Goal: Task Accomplishment & Management: Use online tool/utility

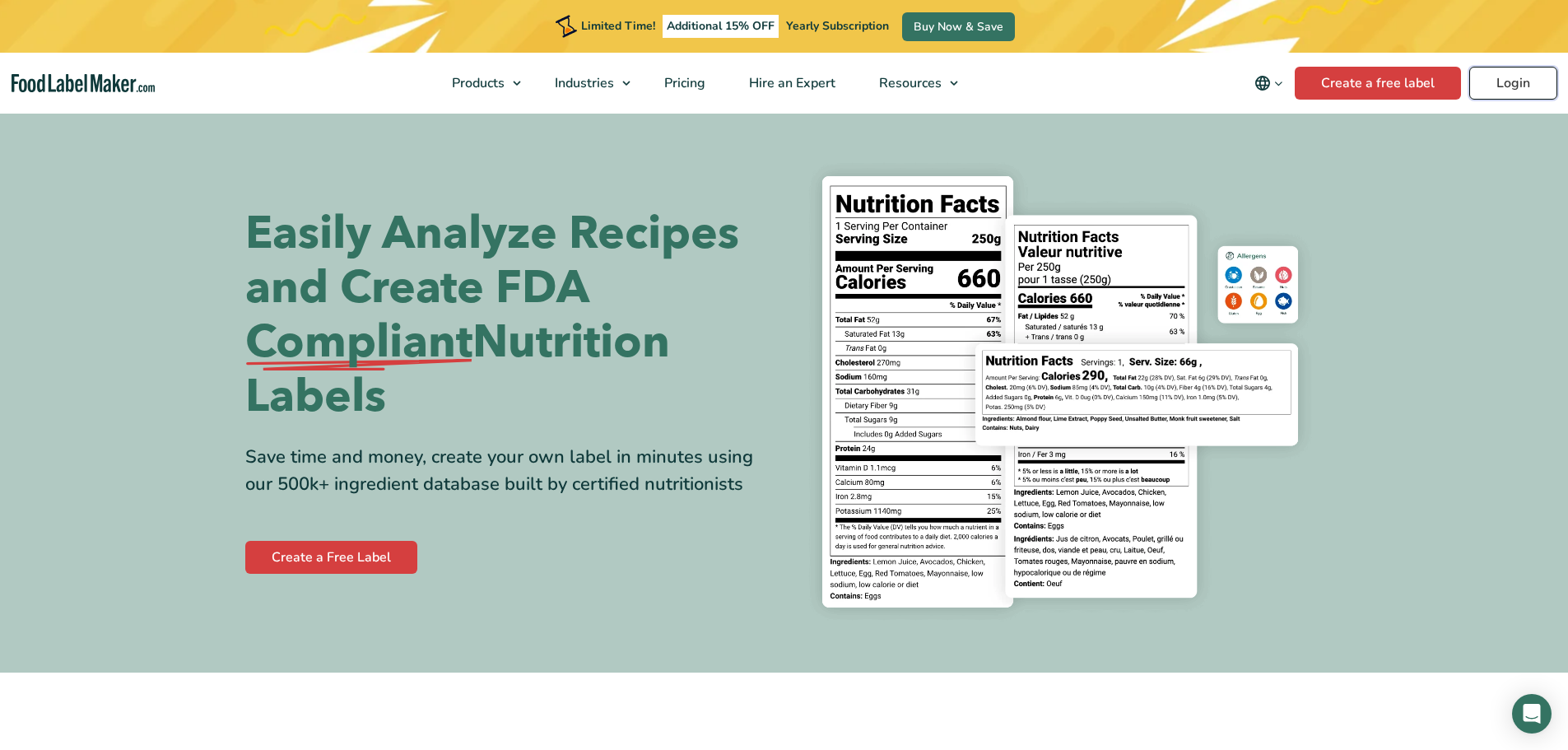
click at [1509, 87] on link "Login" at bounding box center [1513, 83] width 88 height 33
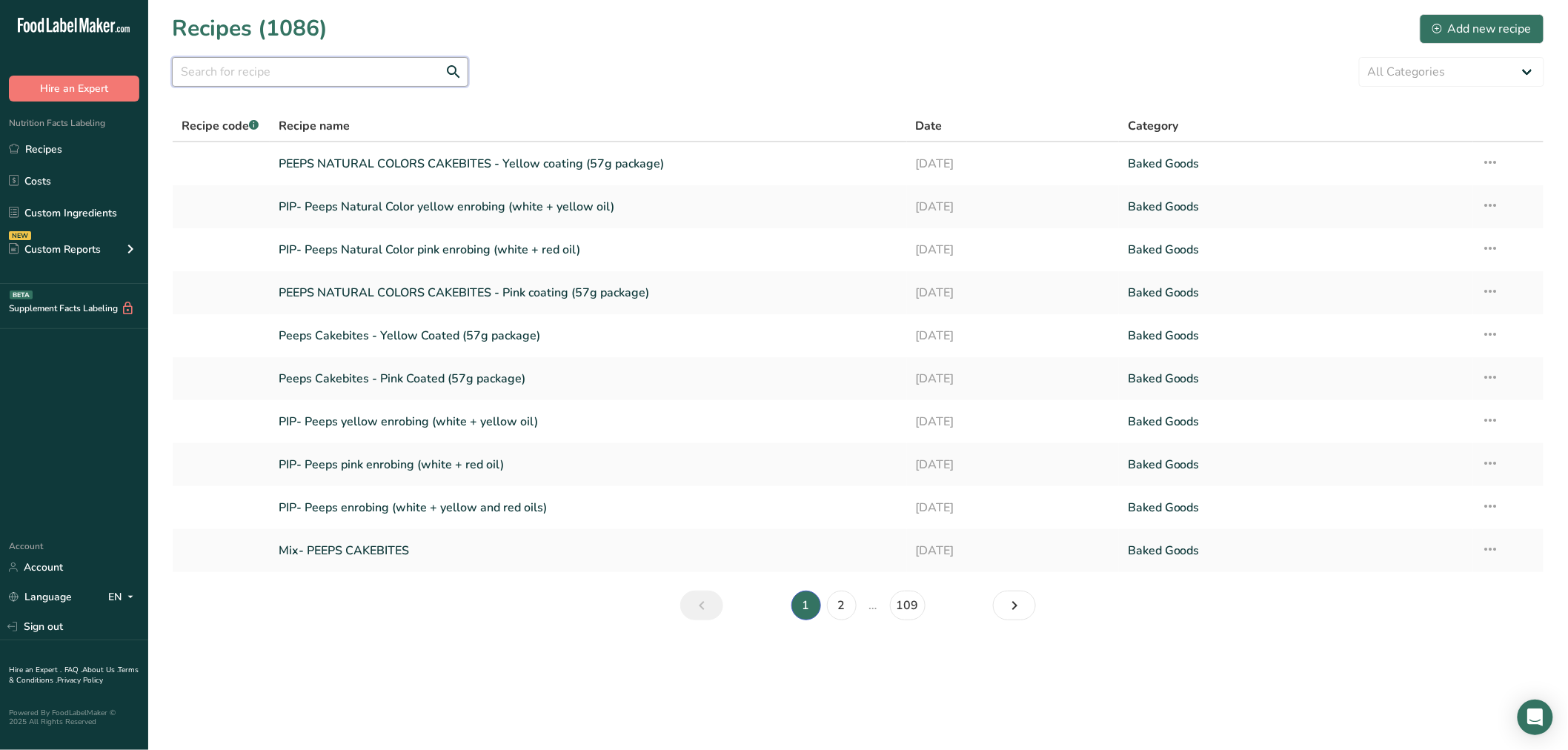
click at [212, 77] on input "text" at bounding box center [320, 72] width 297 height 30
click at [99, 204] on link "Custom Ingredients" at bounding box center [74, 212] width 148 height 28
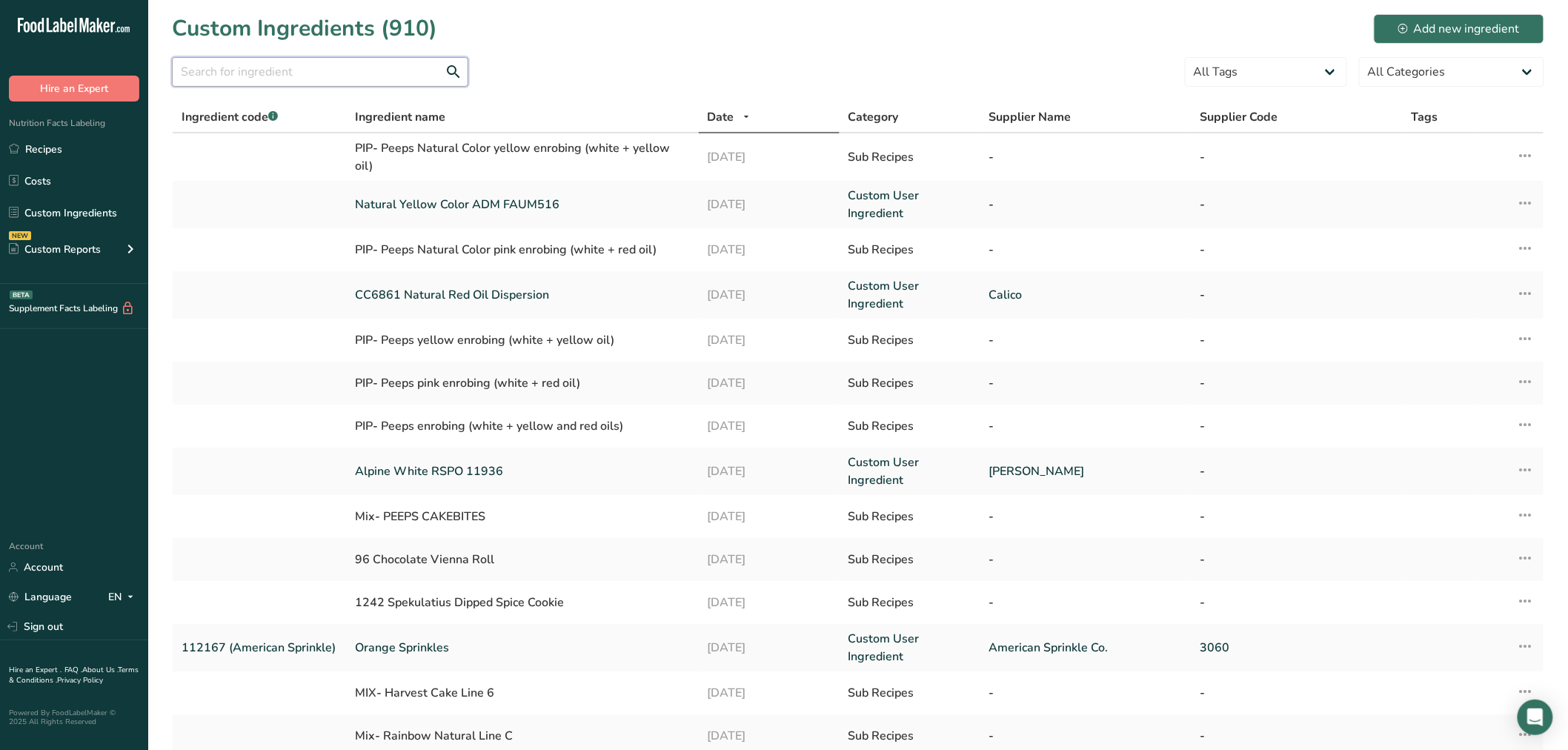
click at [211, 82] on input "text" at bounding box center [320, 72] width 297 height 30
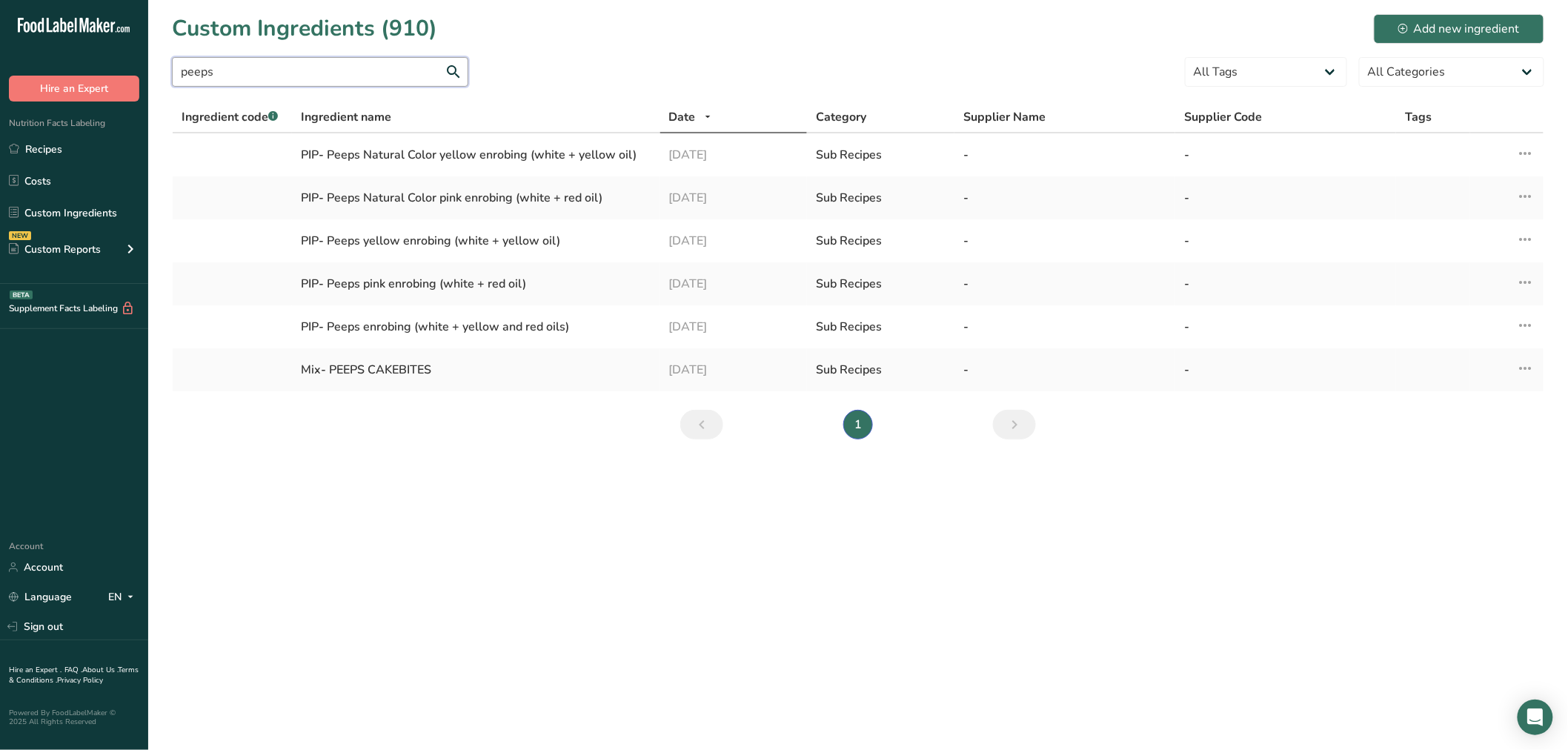
type input "peeps"
drag, startPoint x: 701, startPoint y: 69, endPoint x: 1321, endPoint y: 30, distance: 621.2
click at [730, 63] on form "peeps All Tags Source of Antioxidants Prebiotic Effect Source of Omega 3 Plant-…" at bounding box center [857, 76] width 1372 height 38
click at [1425, 24] on div "Add new ingredient" at bounding box center [1459, 28] width 122 height 18
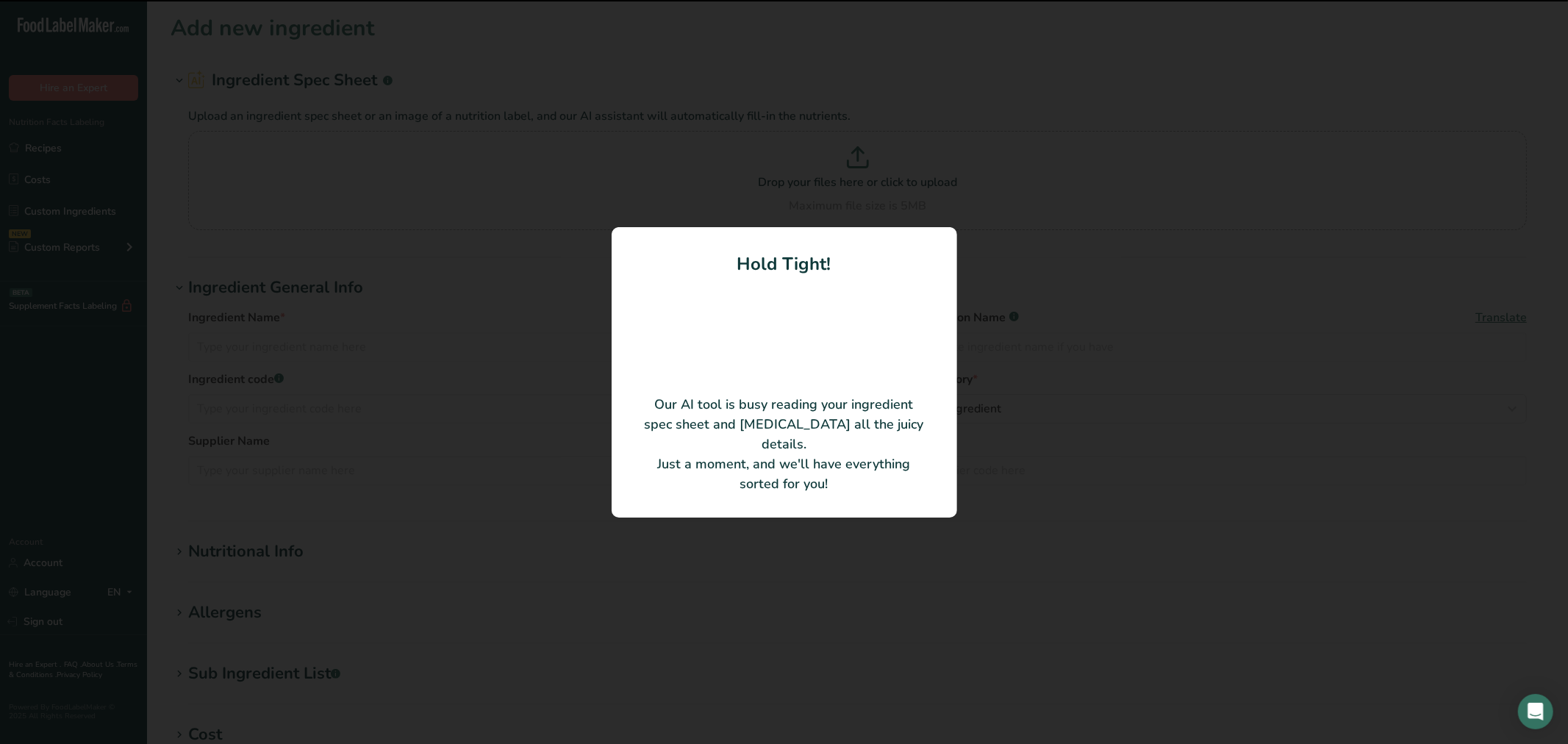
type input "Peeps Pink Classic Marshmallow Bunnies"
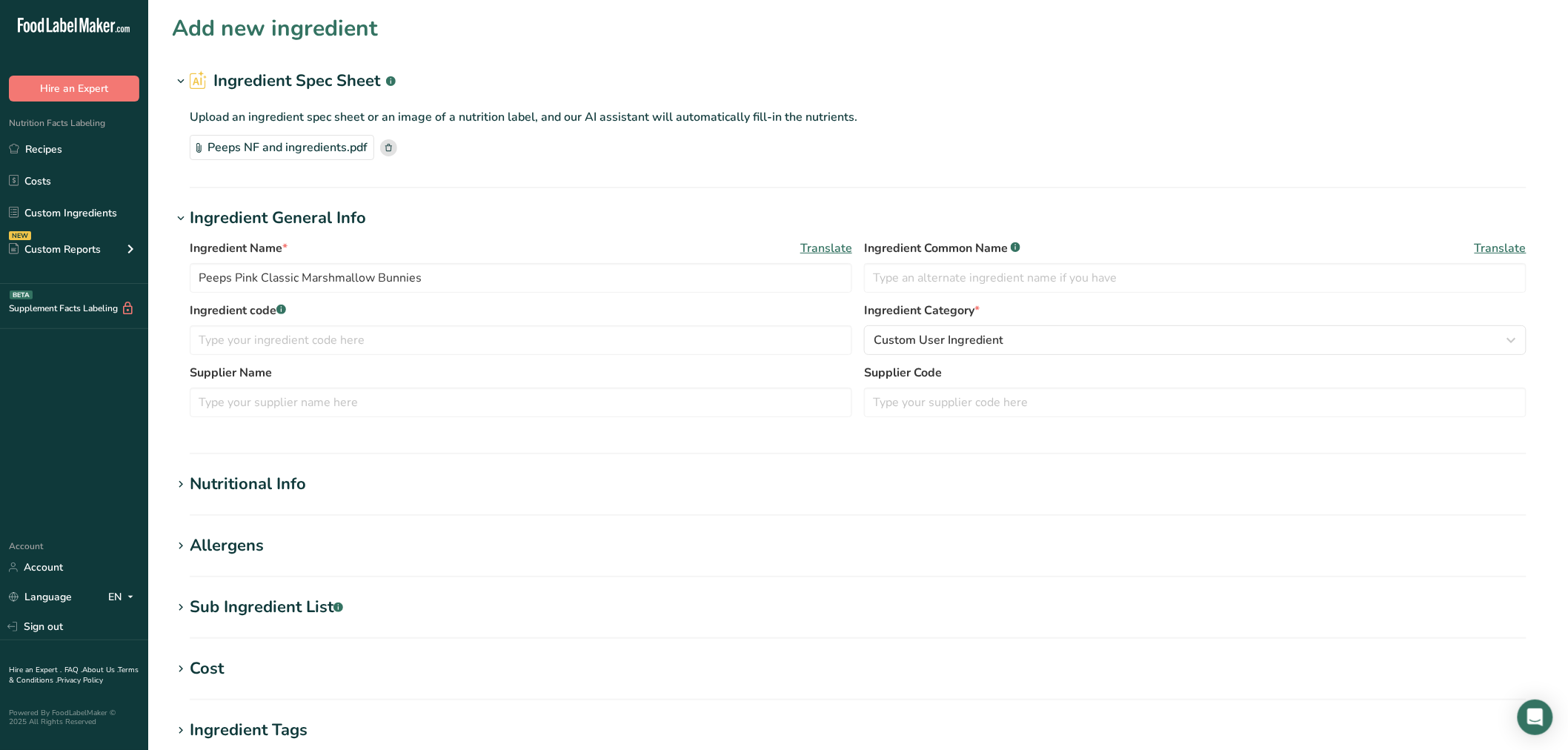
click at [181, 487] on icon at bounding box center [181, 484] width 13 height 21
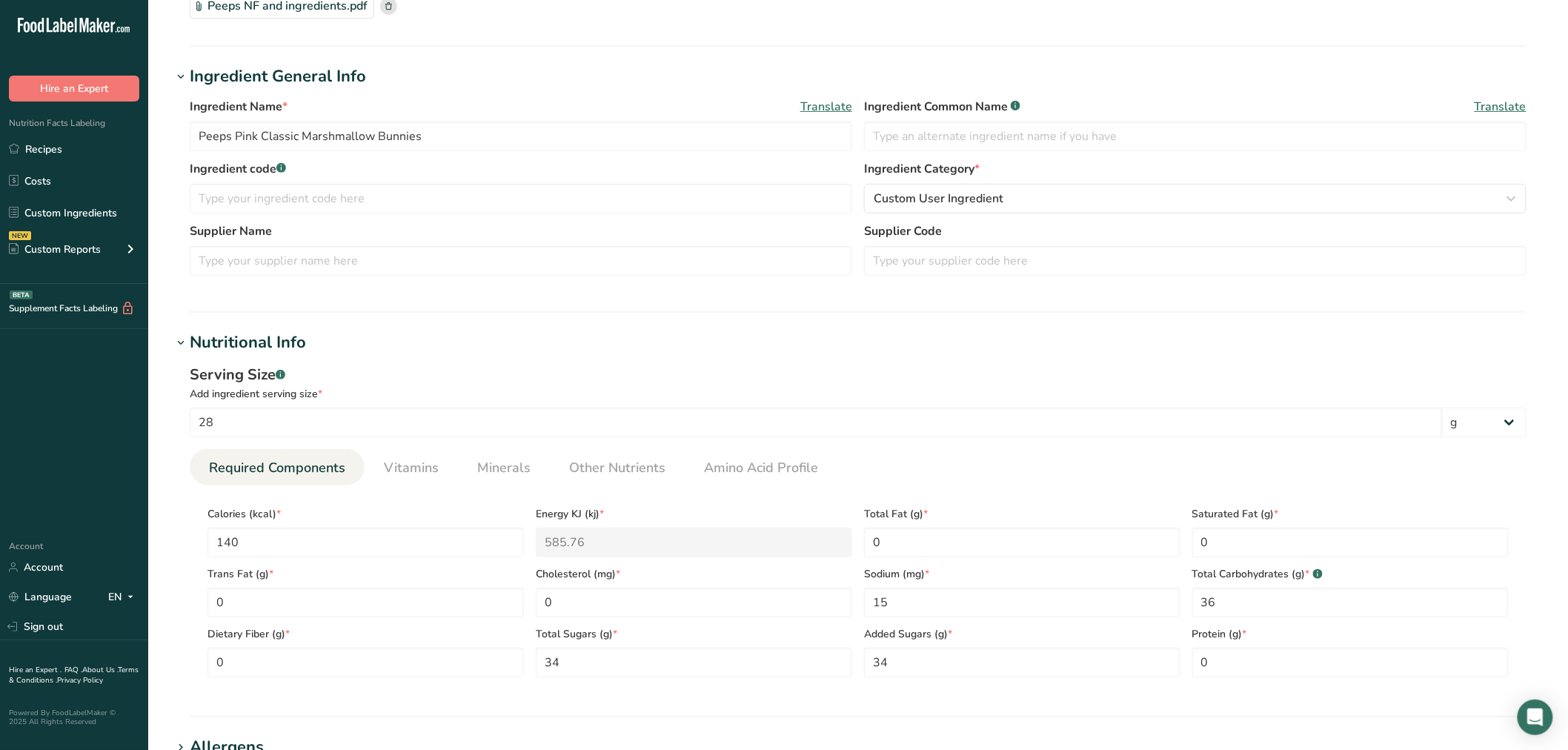
scroll to position [164, 0]
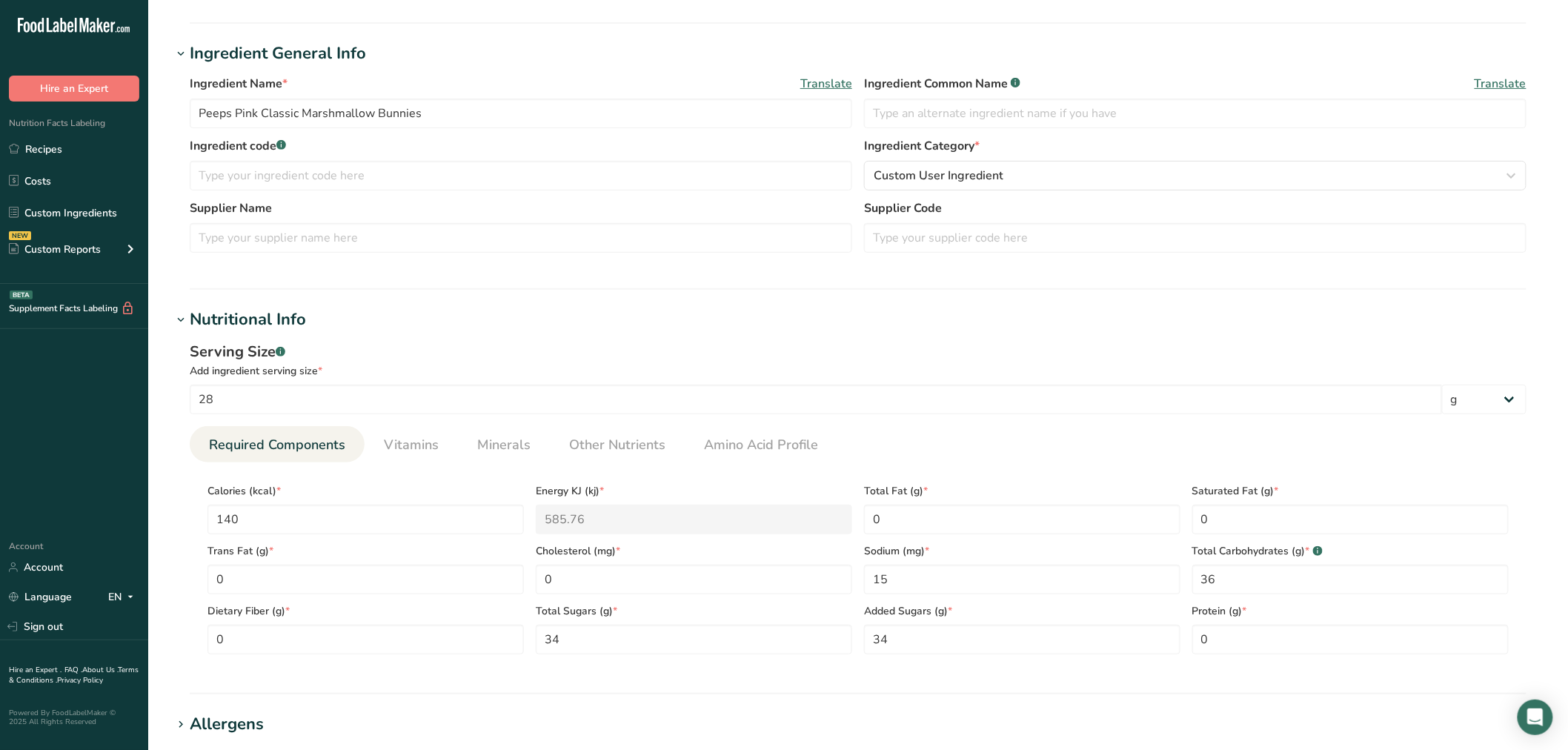
drag, startPoint x: 186, startPoint y: 723, endPoint x: 236, endPoint y: 682, distance: 64.7
click at [186, 724] on icon at bounding box center [181, 724] width 13 height 21
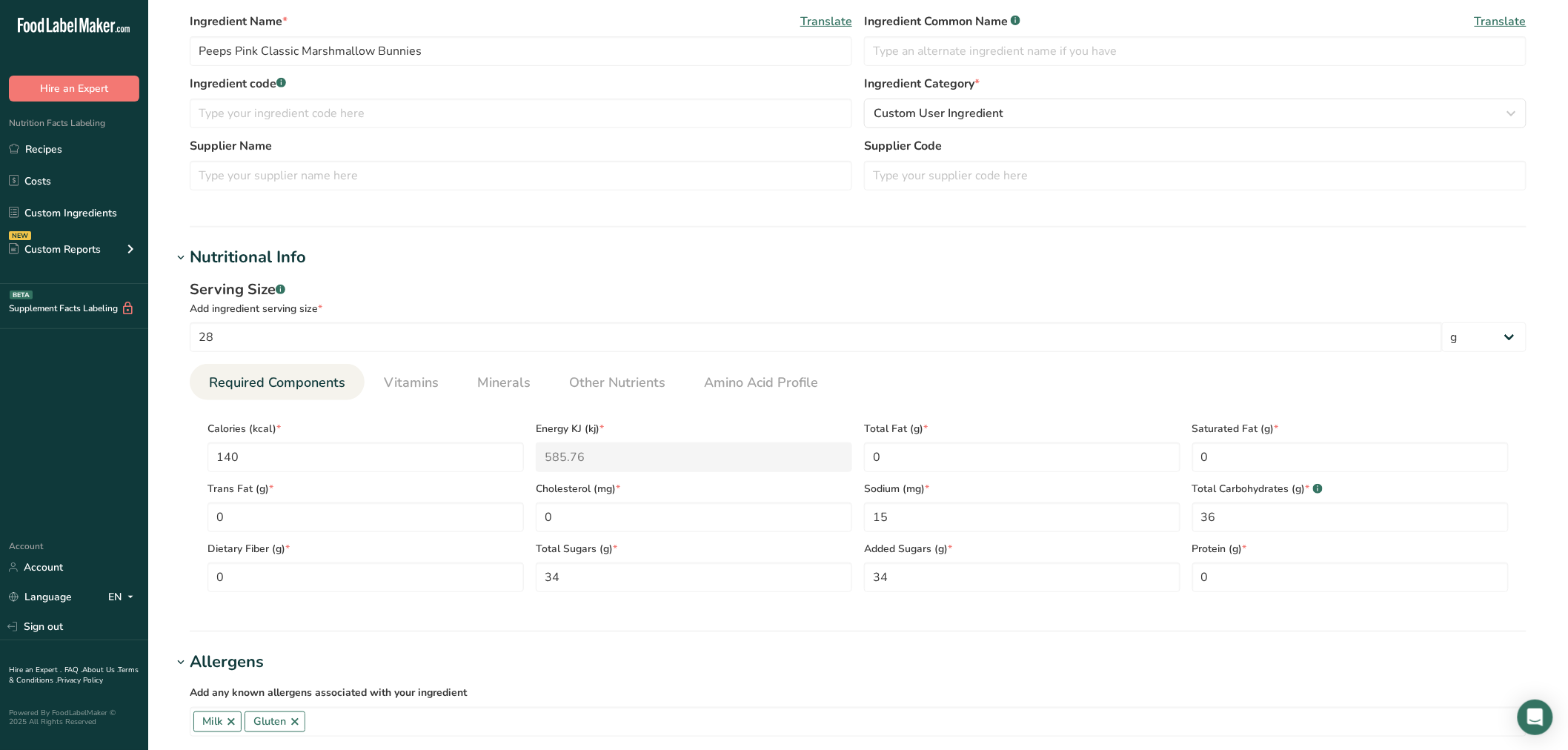
scroll to position [412, 0]
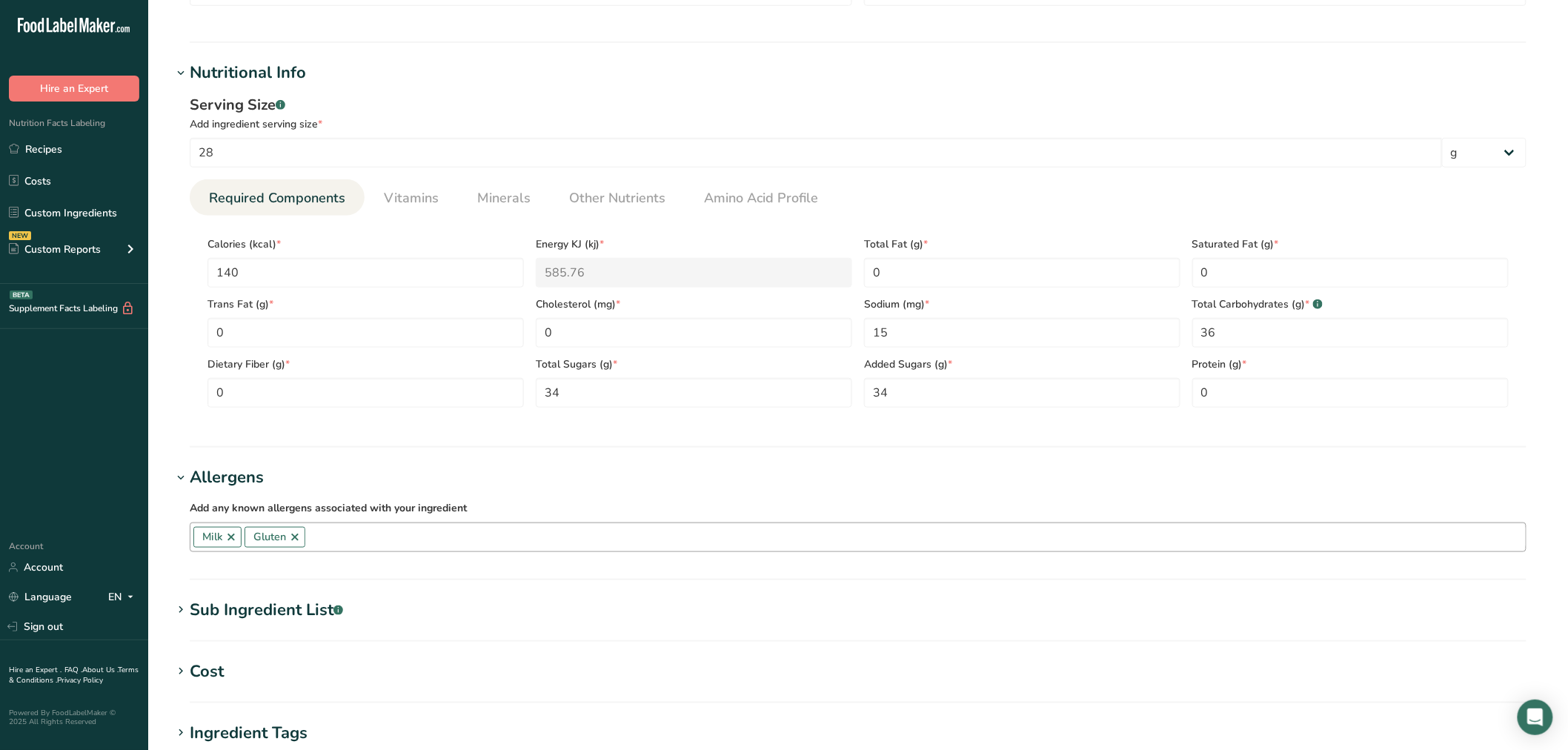
click at [293, 542] on link at bounding box center [295, 538] width 12 height 12
drag, startPoint x: 330, startPoint y: 477, endPoint x: 380, endPoint y: 492, distance: 52.2
click at [332, 477] on h1 "Allergens" at bounding box center [857, 478] width 1372 height 24
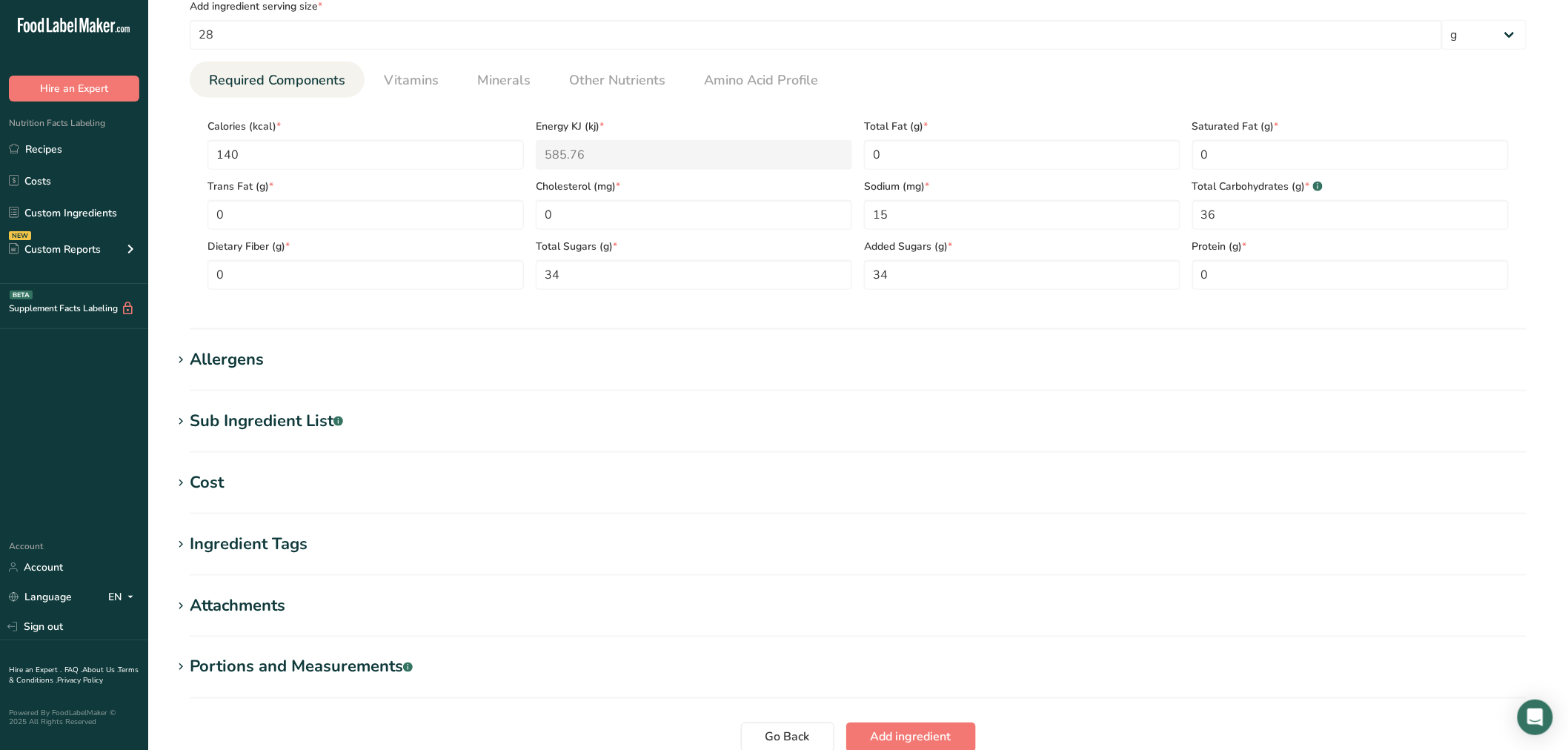
scroll to position [576, 0]
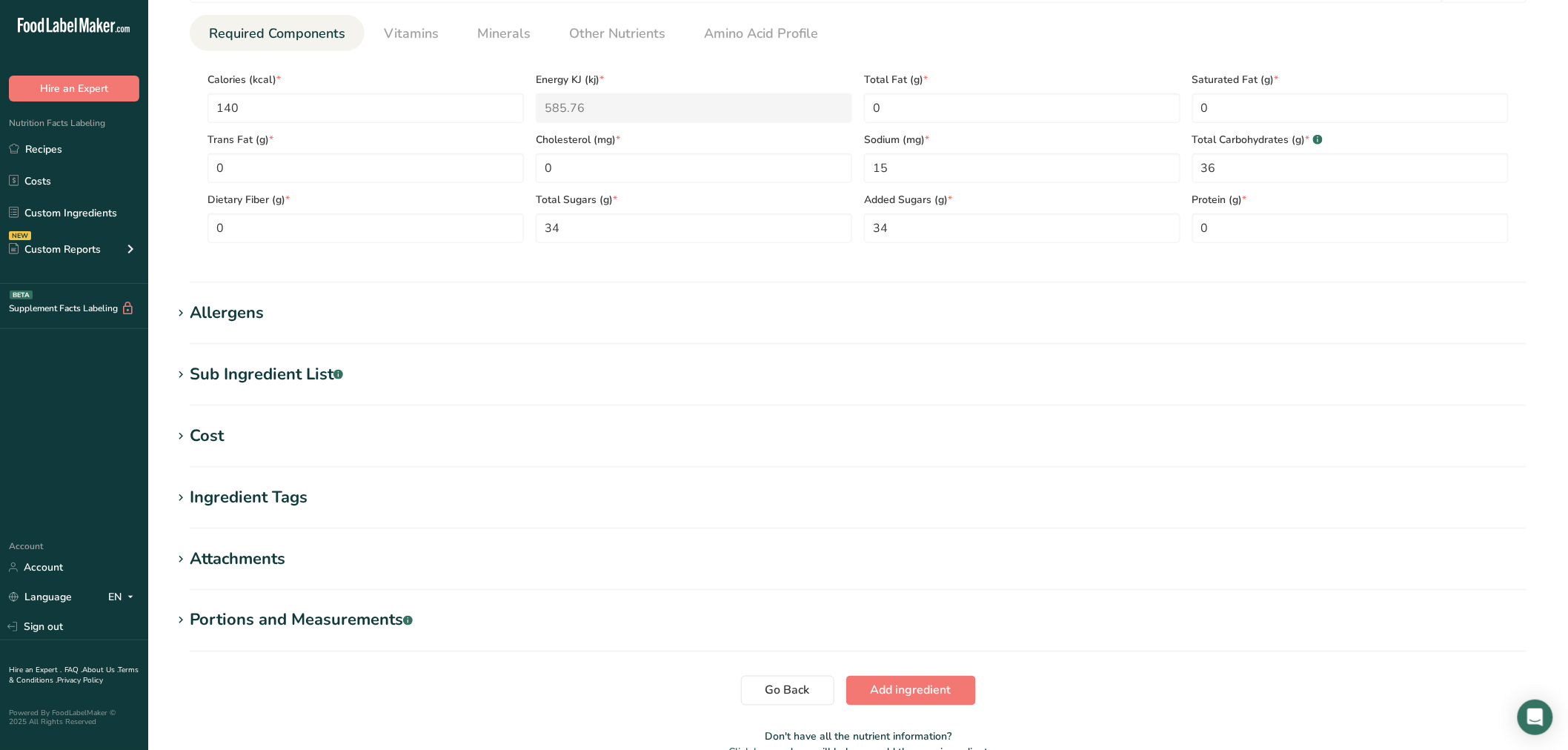
click at [176, 371] on icon at bounding box center [181, 375] width 13 height 21
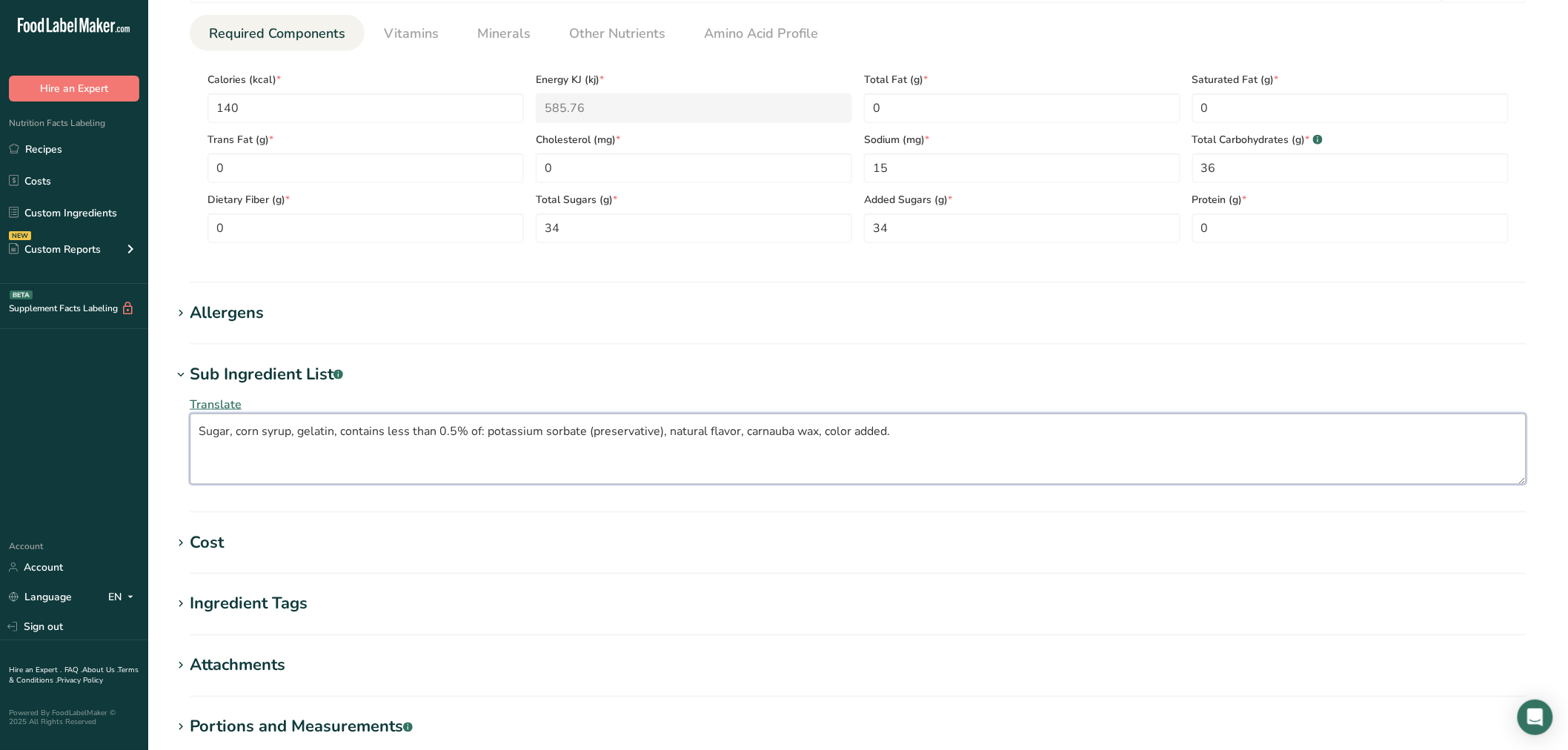
drag, startPoint x: 338, startPoint y: 432, endPoint x: 482, endPoint y: 436, distance: 144.1
click at [484, 435] on textarea "Sugar, corn syrup, gelatin, contains less than 0.5% of: potassium sorbate (pres…" at bounding box center [858, 448] width 1336 height 71
click at [338, 431] on textarea "Sugar, corn syrup, gelatin, potassium sorbate, natural flavor, carnauba wax, co…" at bounding box center [858, 448] width 1336 height 71
drag, startPoint x: 342, startPoint y: 432, endPoint x: 347, endPoint y: 420, distance: 13.0
click at [343, 427] on textarea "Sugar, corn syrup, gelatin, yellow 5, potassium sorbate, natural flavor, carnau…" at bounding box center [858, 448] width 1336 height 71
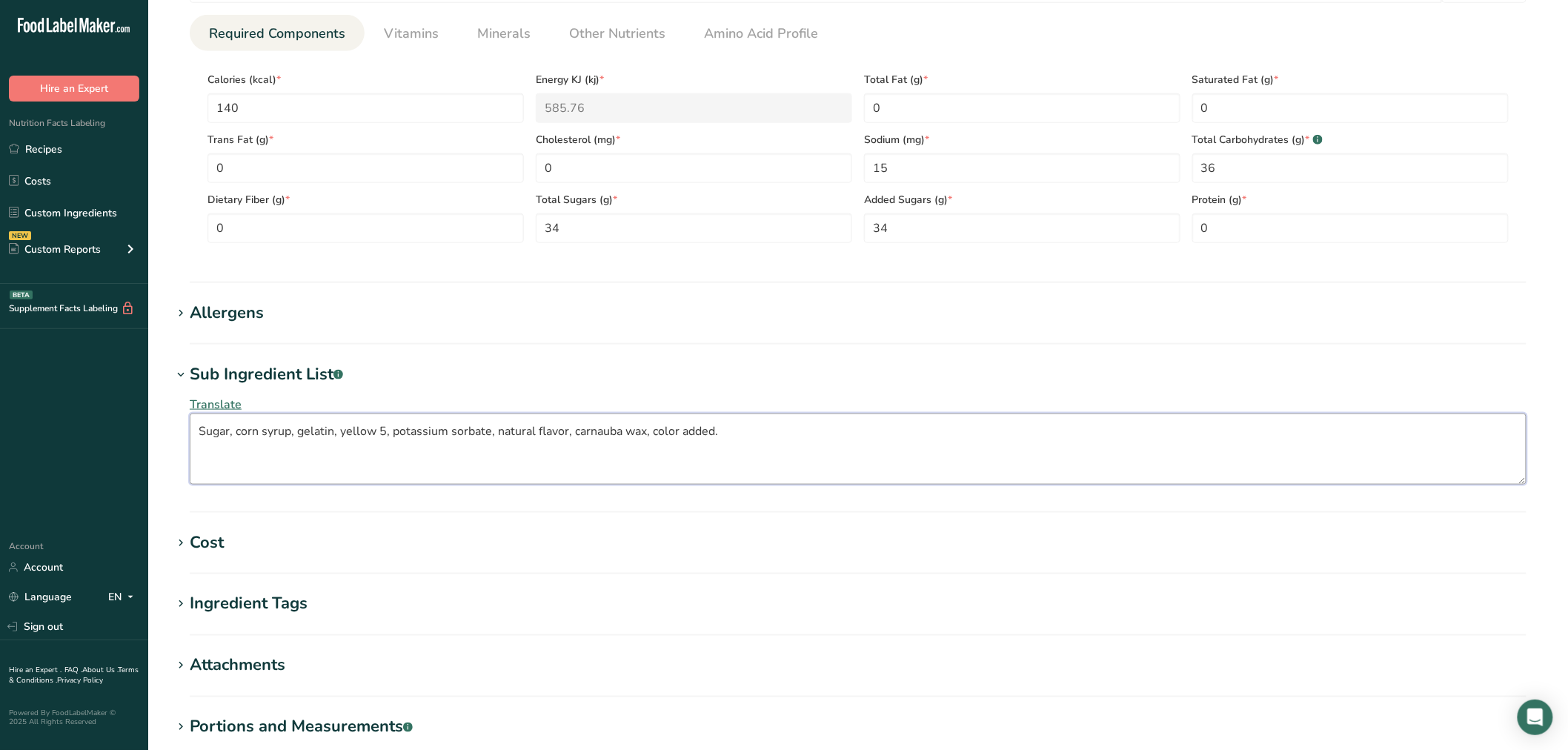
click at [564, 434] on textarea "Sugar, corn syrup, gelatin, yellow 5, potassium sorbate, natural flavor, carnau…" at bounding box center [858, 448] width 1336 height 71
drag, startPoint x: 739, startPoint y: 452, endPoint x: 777, endPoint y: 450, distance: 38.1
click at [777, 450] on textarea "Sugar, corn syrup, gelatin, yellow 5, potassium sorbate, natural flavors, carna…" at bounding box center [858, 448] width 1336 height 71
type textarea "Sugar, corn syrup, gelatin, yellow 5, potassium sorbate, natural flavors, carna…"
click at [754, 392] on div "Translate Sugar, corn syrup, gelatin, yellow 5, potassium sorbate, natural flav…" at bounding box center [857, 440] width 1372 height 107
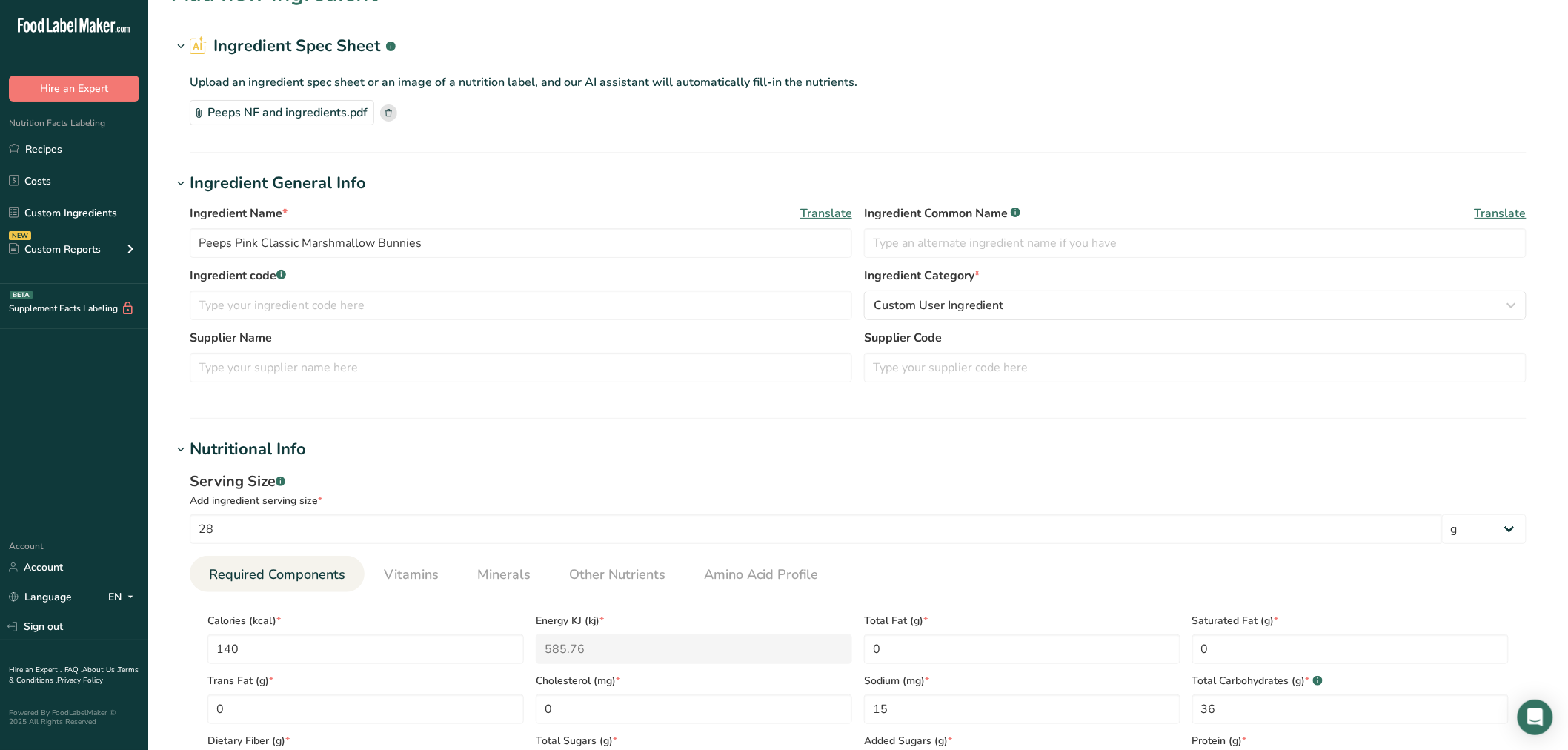
scroll to position [23, 0]
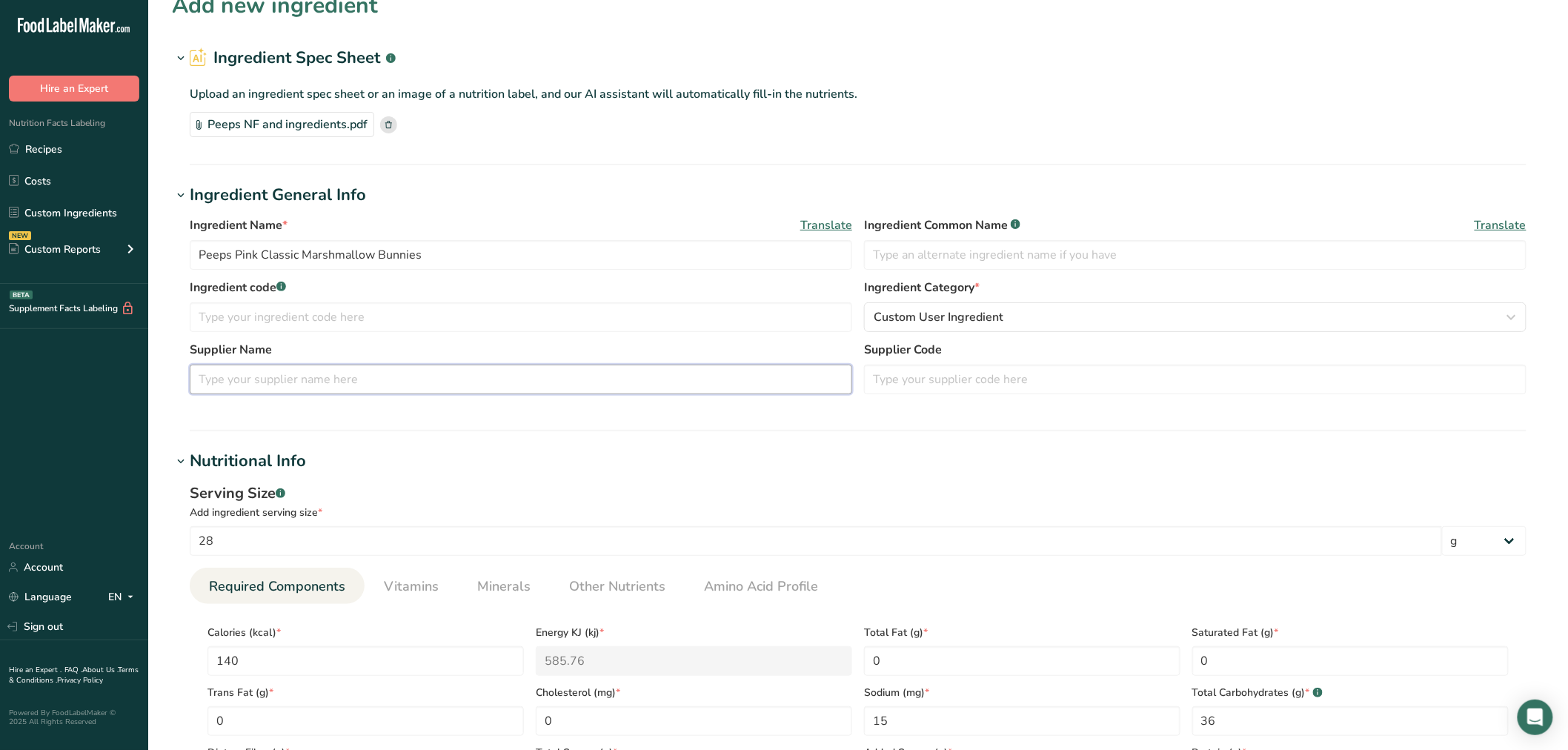
click at [321, 382] on input "text" at bounding box center [521, 380] width 662 height 30
type input "Peeps"
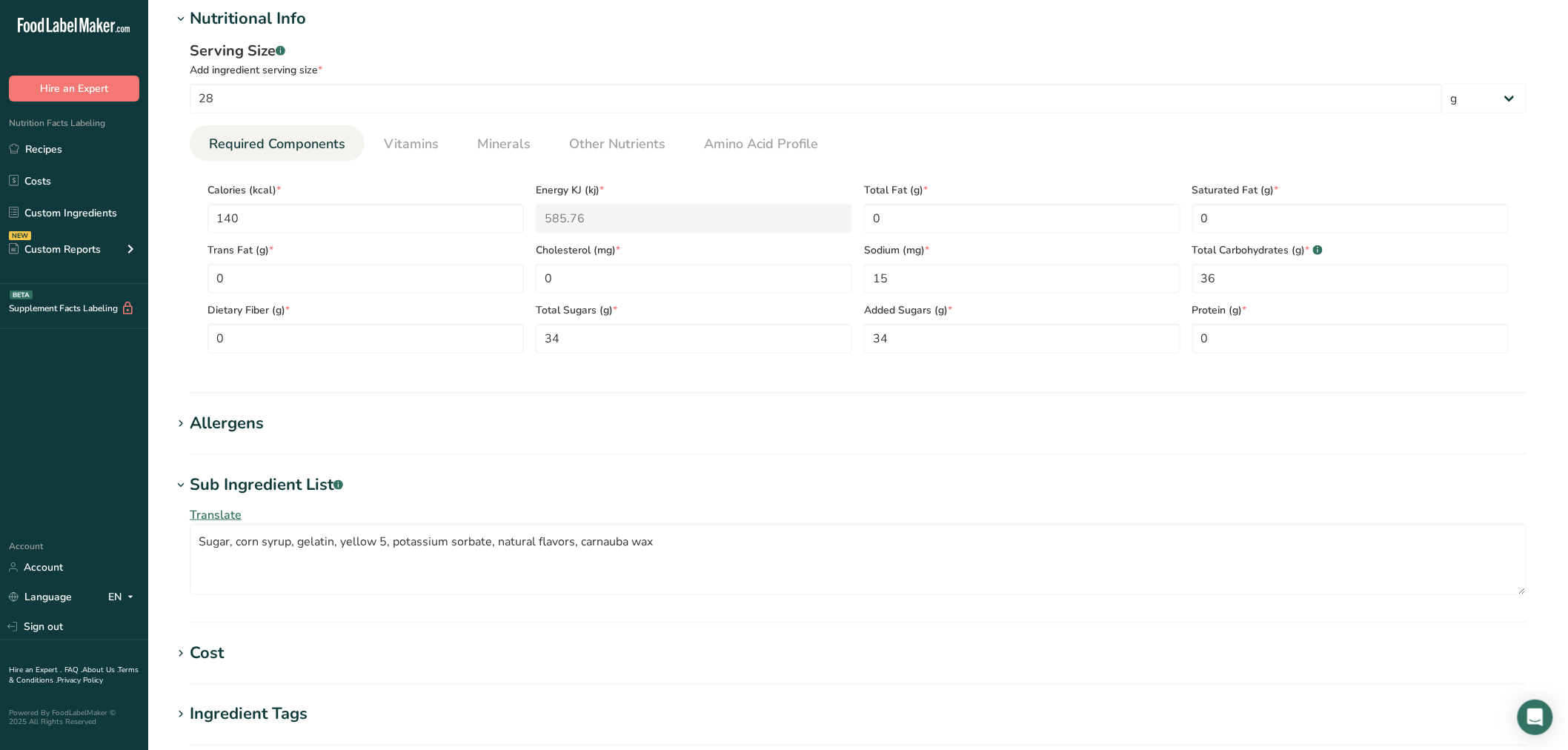
scroll to position [682, 0]
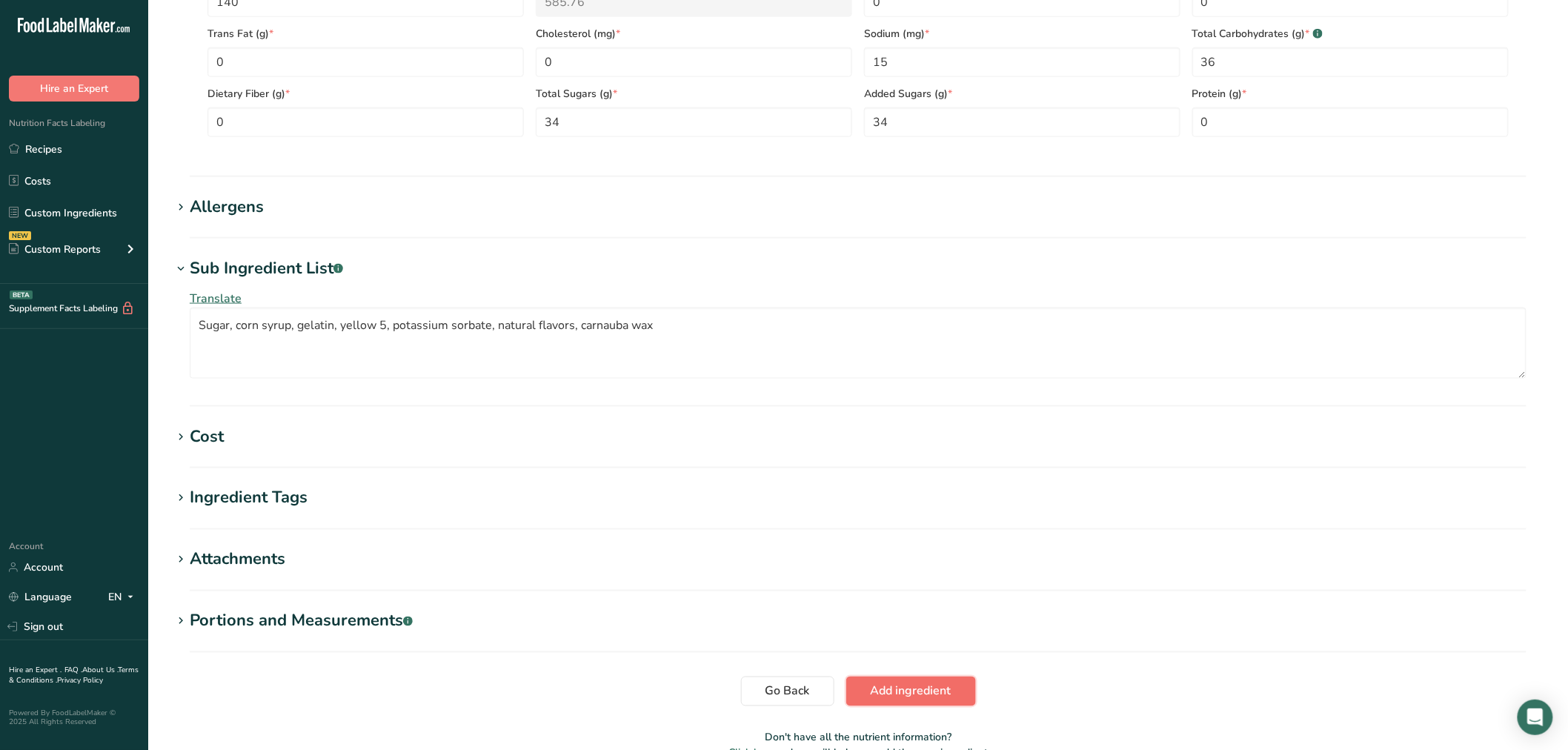
click at [886, 700] on button "Add ingredient" at bounding box center [911, 692] width 130 height 30
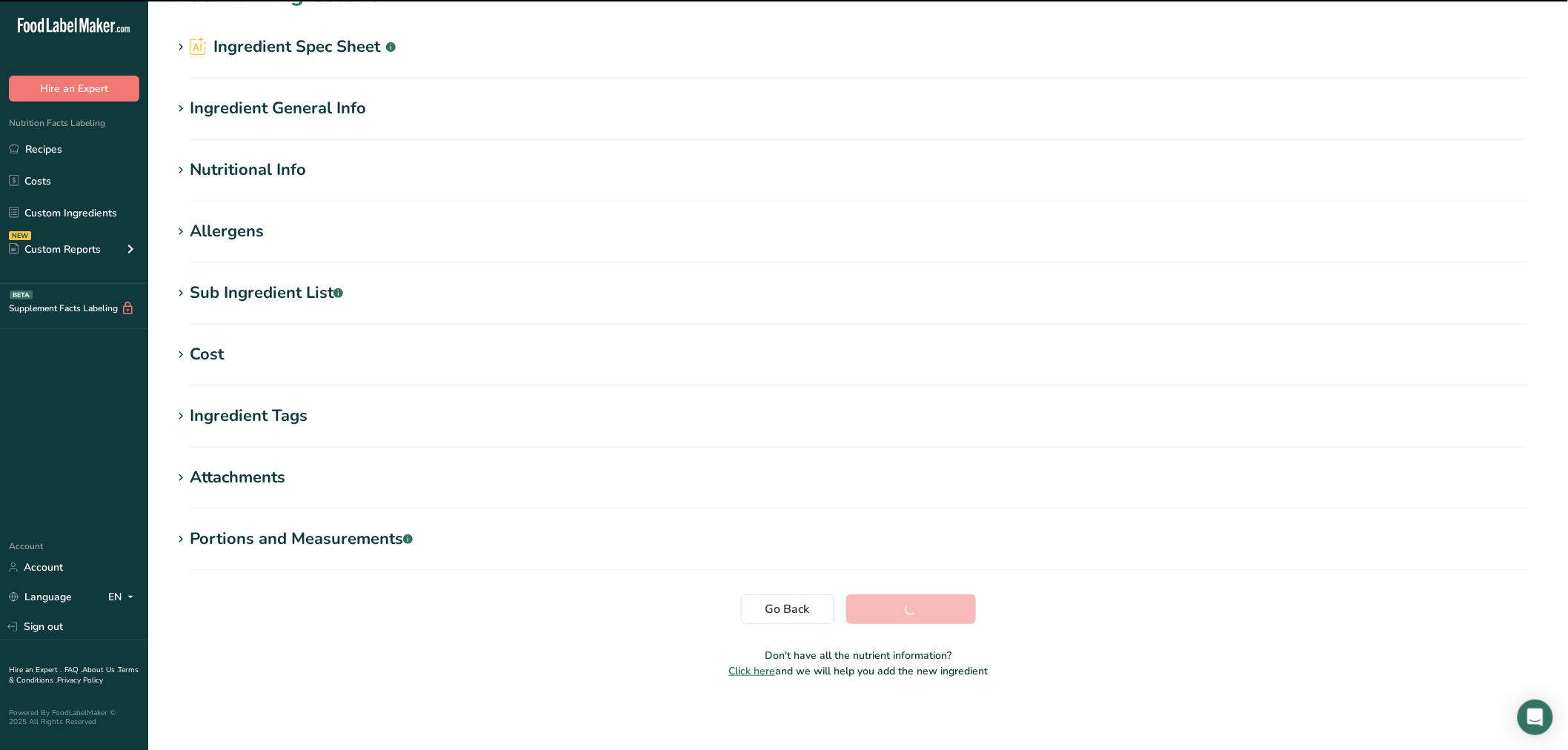
scroll to position [33, 0]
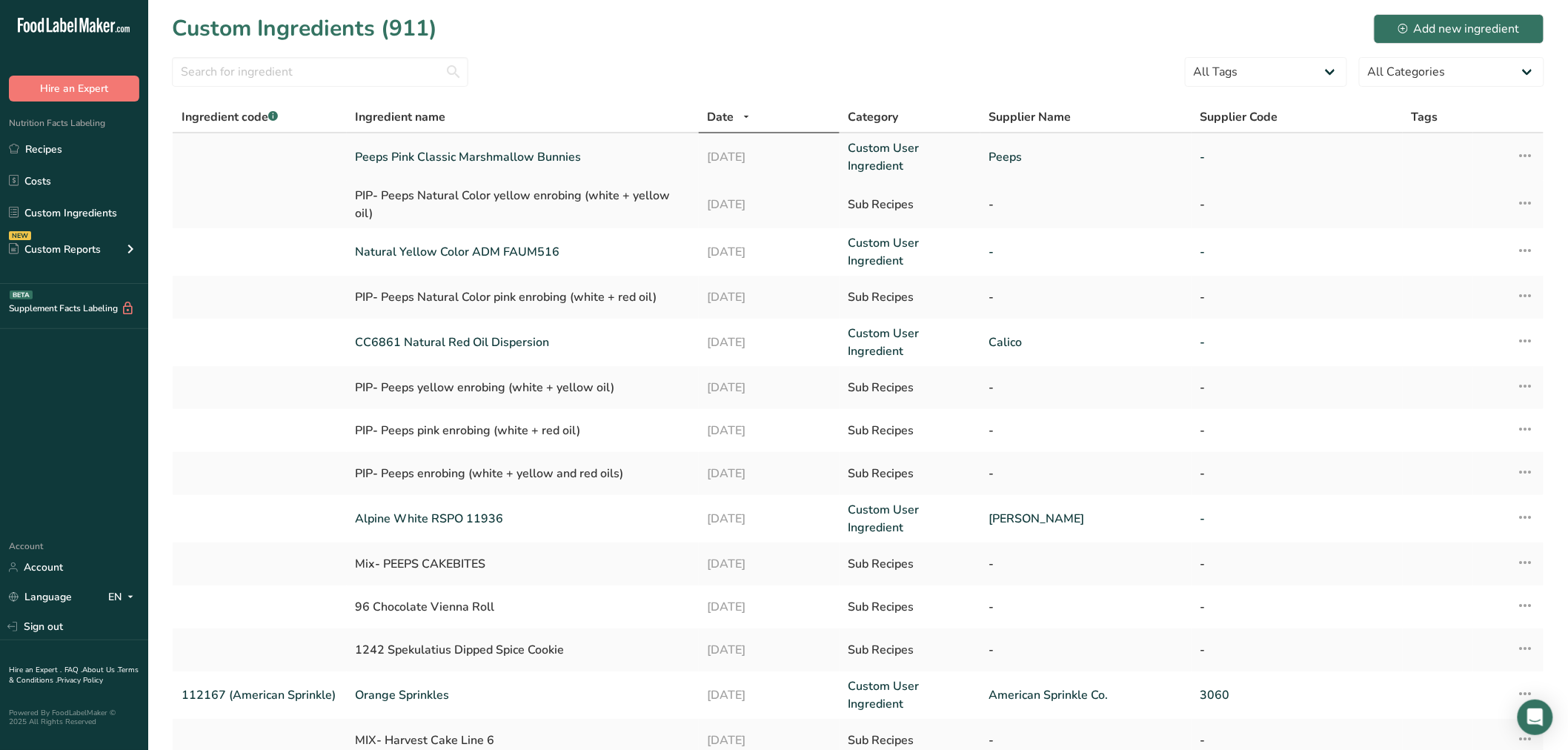
click at [581, 161] on link "Peeps Pink Classic Marshmallow Bunnies" at bounding box center [522, 157] width 334 height 18
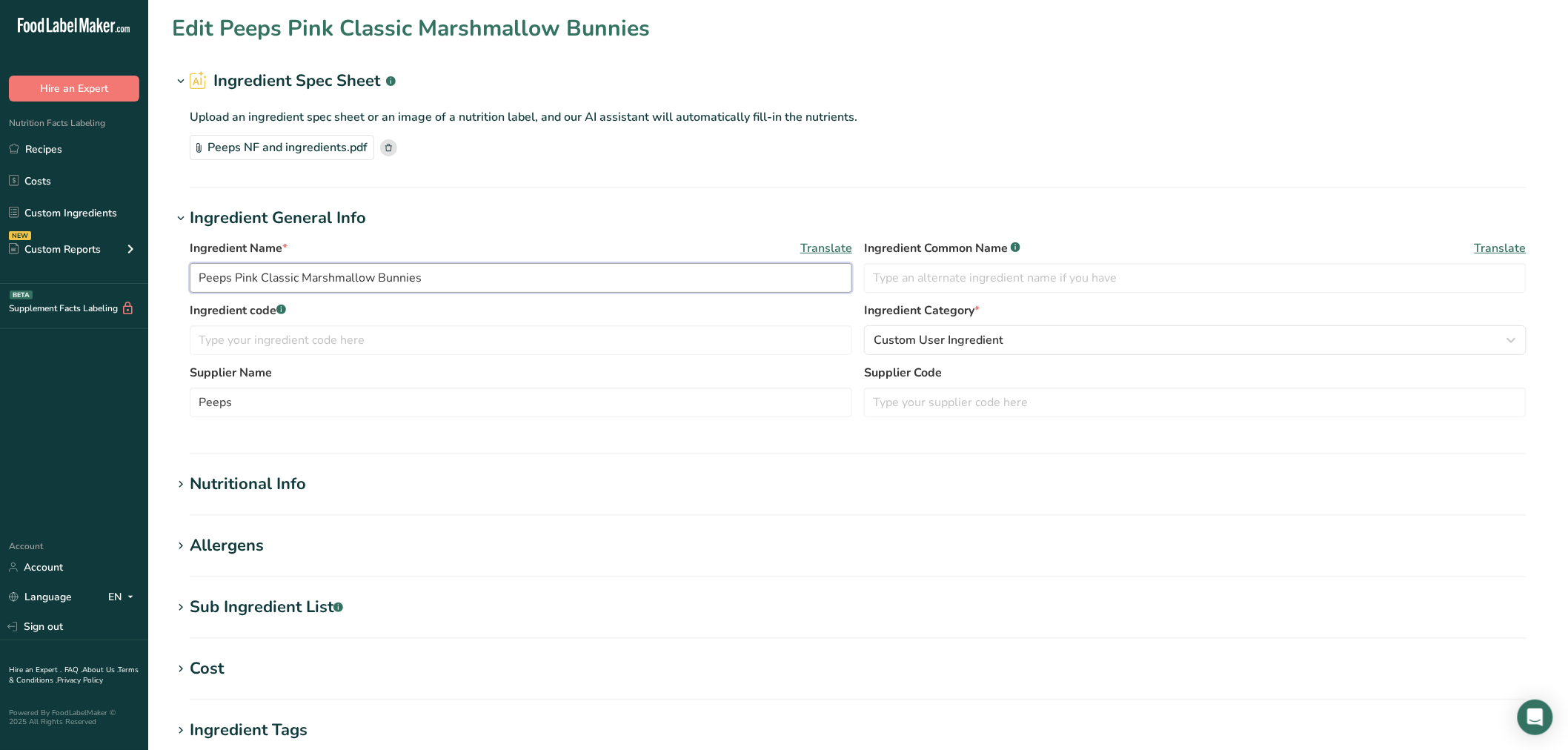
drag, startPoint x: 234, startPoint y: 275, endPoint x: 258, endPoint y: 283, distance: 25.3
click at [258, 283] on input "Peeps Pink Classic Marshmallow Bunnies" at bounding box center [521, 278] width 662 height 30
click at [578, 201] on section "Edit Peeps Classic Marshmallow Bunnies Ingredient Spec Sheet .a-a{fill:#347362;…" at bounding box center [858, 508] width 1420 height 1017
click at [242, 274] on input "Peeps Classic Marshmallow Bunnies" at bounding box center [521, 278] width 662 height 30
type input "Peeps Classic Marshmallow Bunnies"
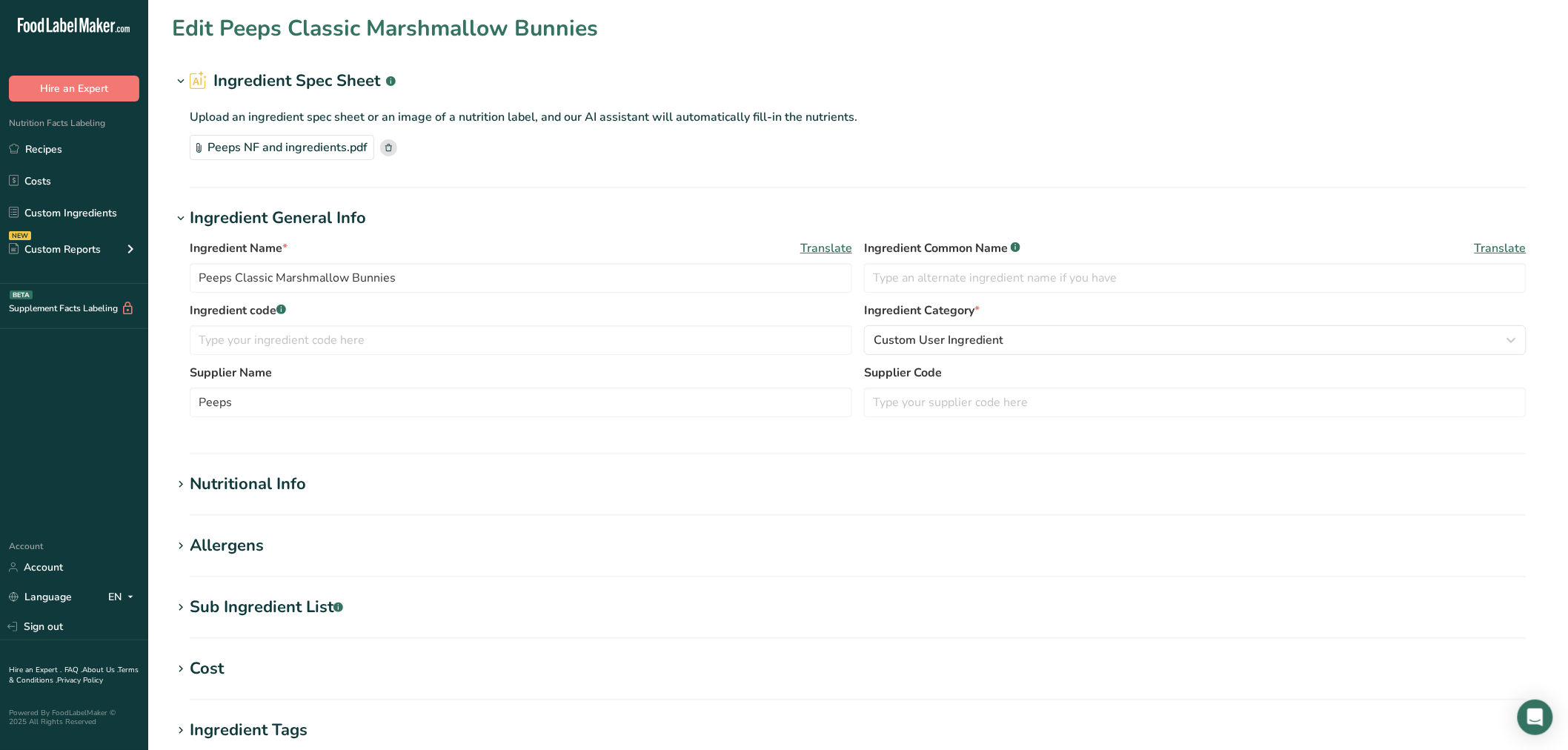
click at [522, 206] on h1 "Ingredient General Info" at bounding box center [857, 218] width 1372 height 24
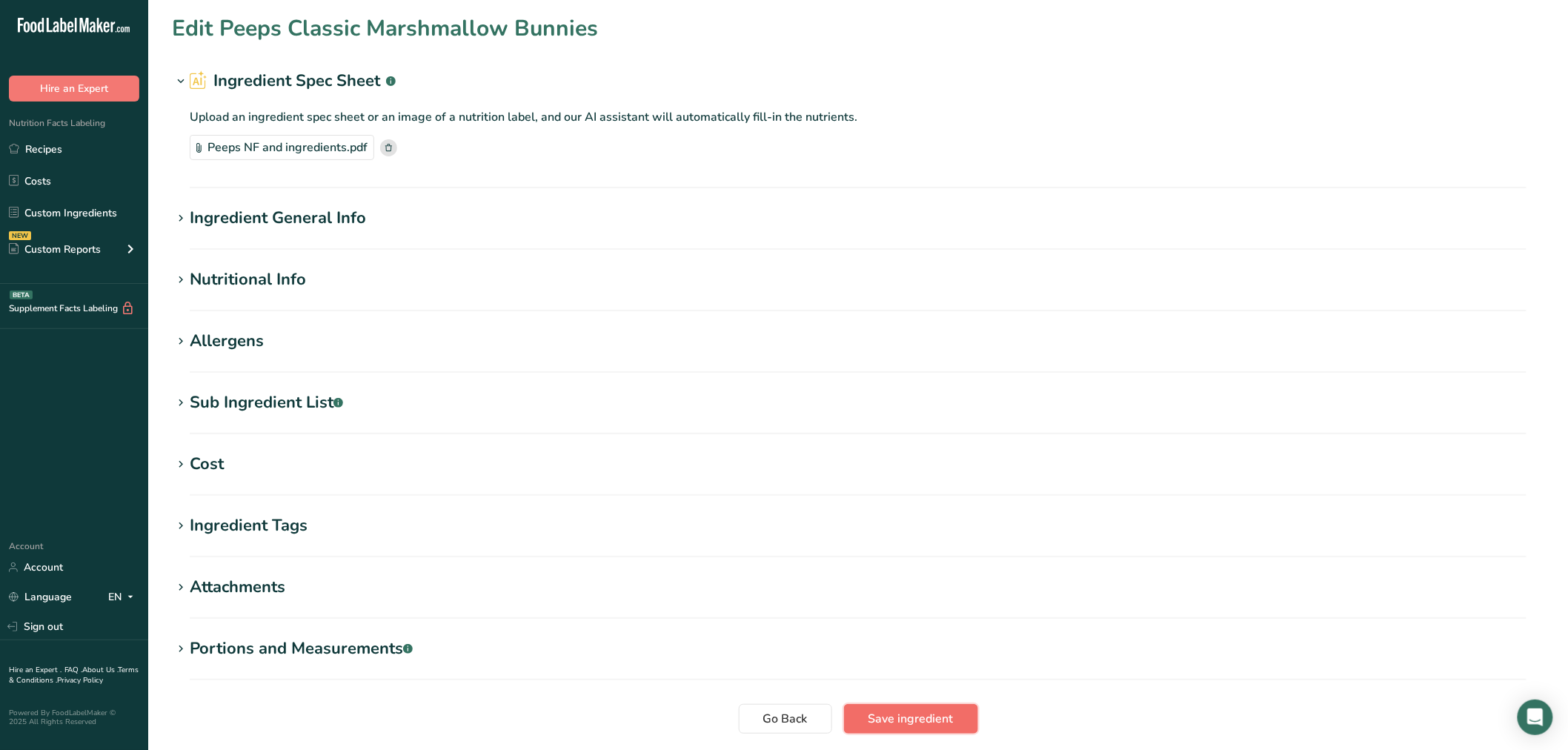
click at [902, 717] on span "Save ingredient" at bounding box center [911, 718] width 85 height 18
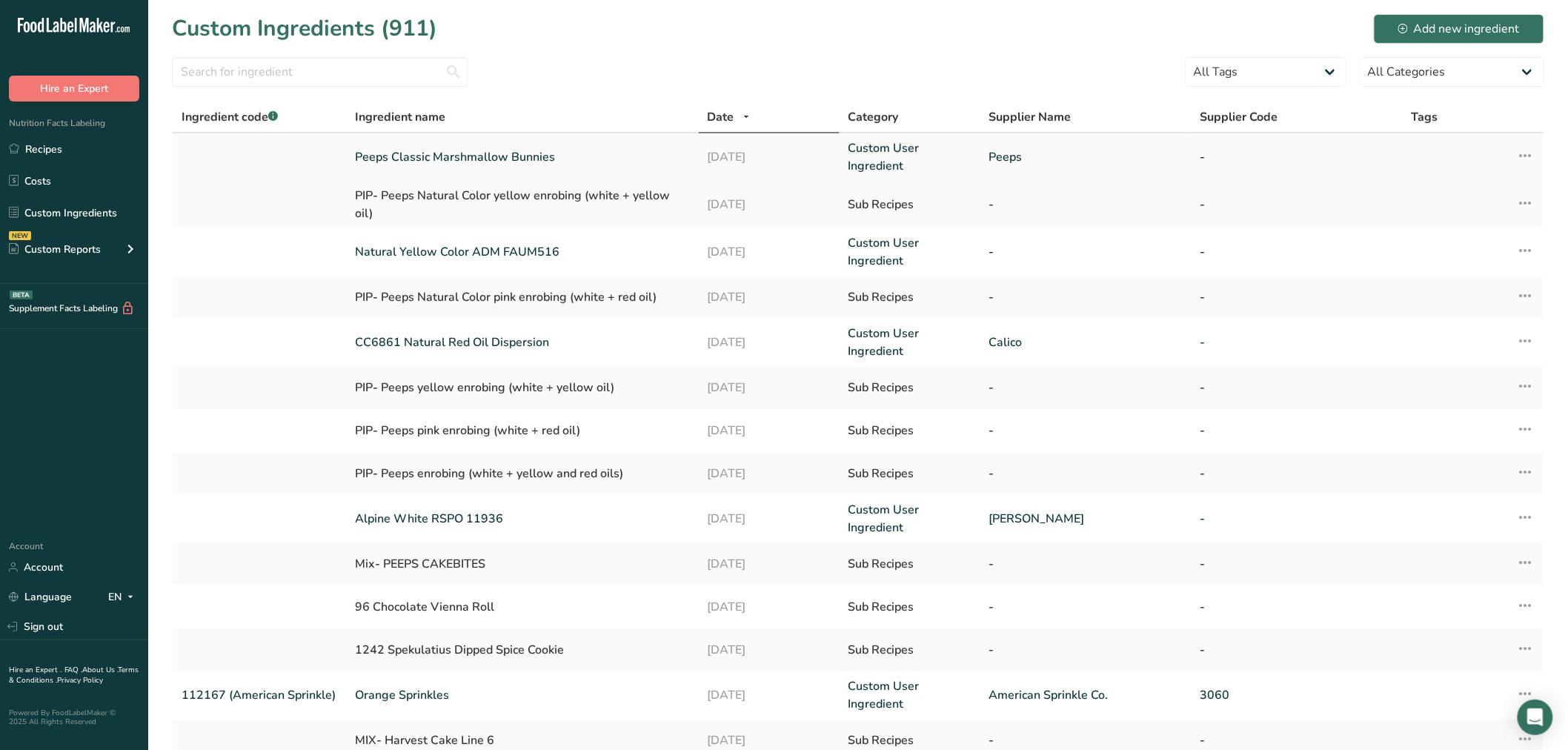
click at [411, 151] on link "Peeps Classic Marshmallow Bunnies" at bounding box center [522, 157] width 334 height 18
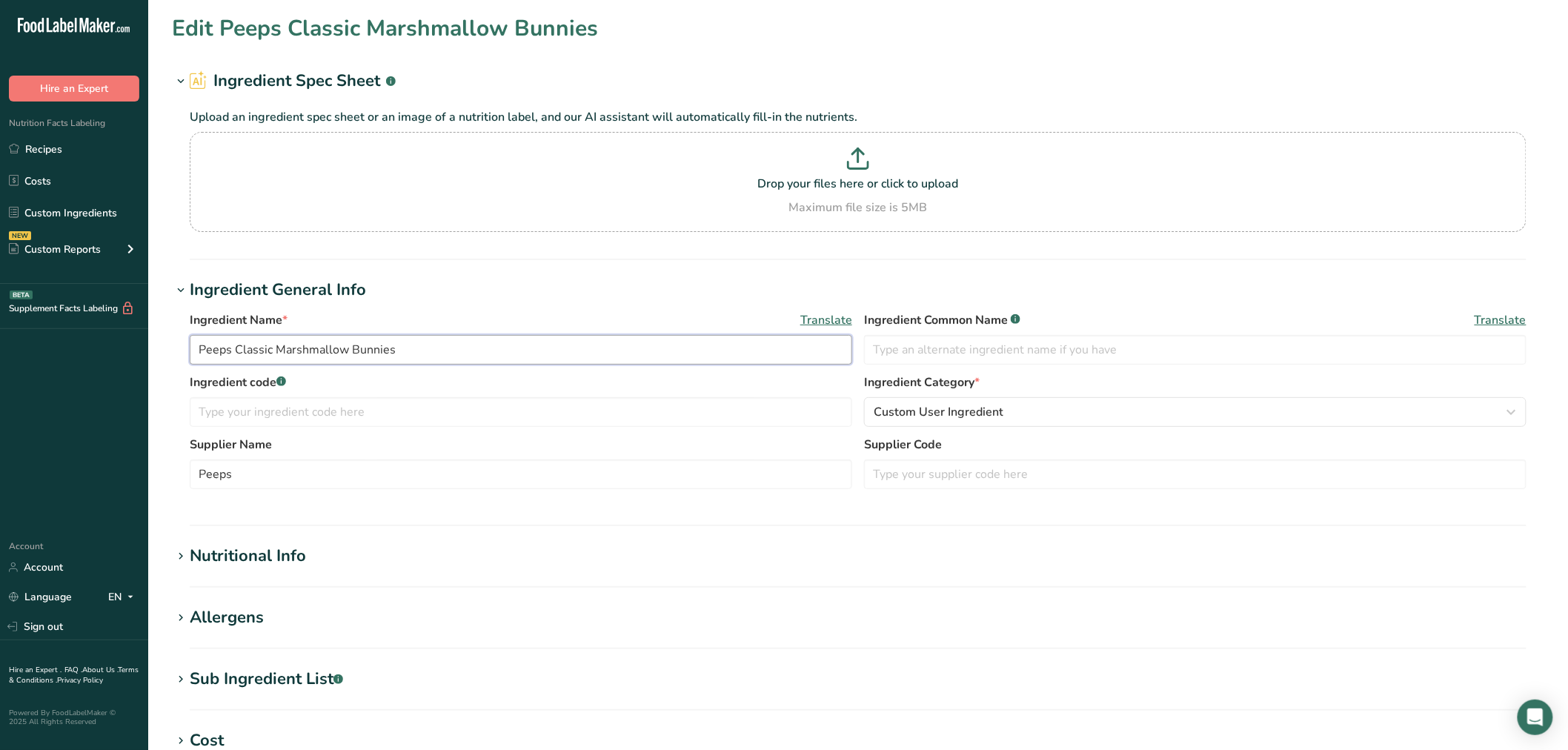
click at [196, 354] on input "Peeps Classic Marshmallow Bunnies" at bounding box center [521, 350] width 662 height 30
click at [500, 260] on section "Edit Pink Peeps Classic Marshmallow Bunnies Ingredient Spec Sheet .a-a{fill:#34…" at bounding box center [858, 544] width 1420 height 1089
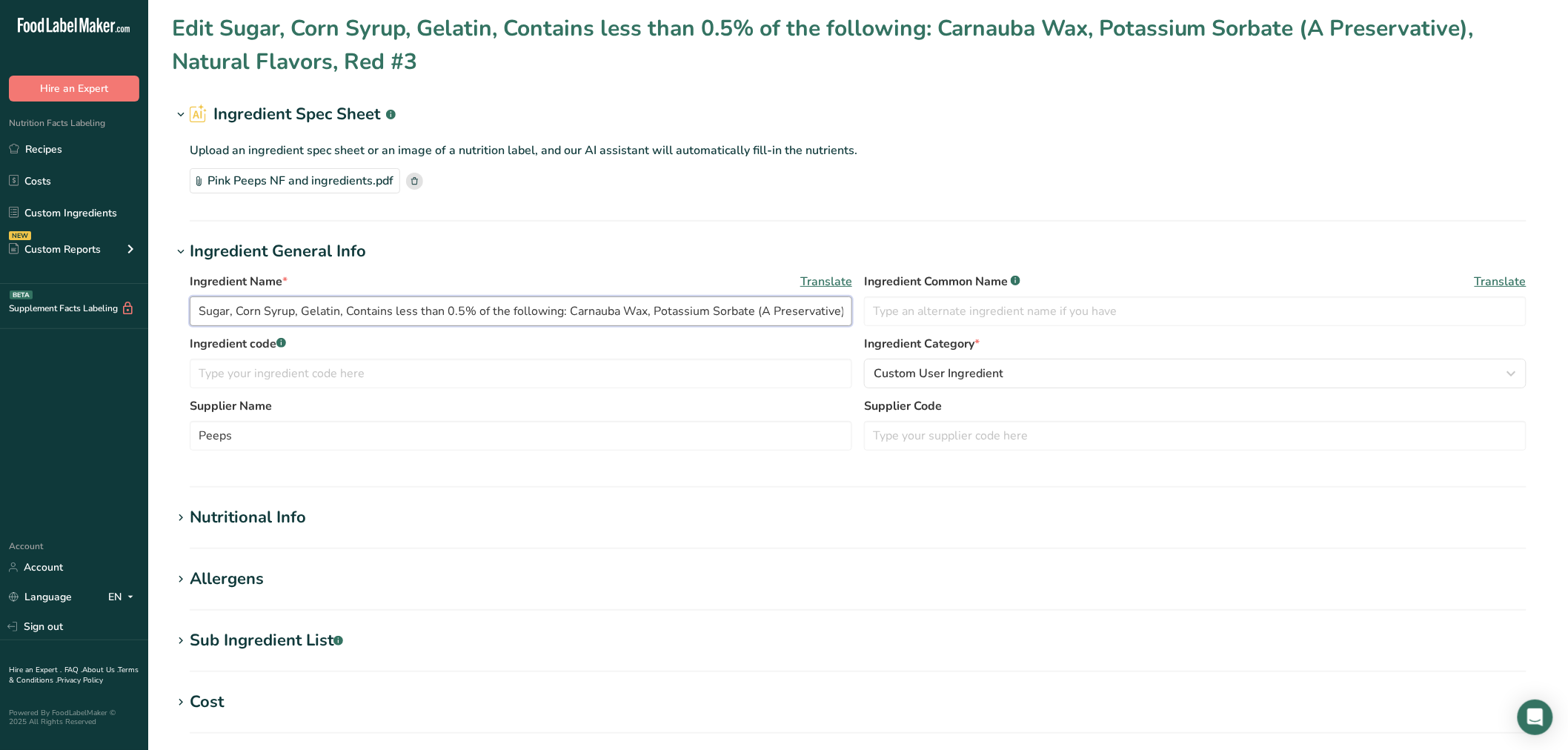
scroll to position [0, 127]
drag, startPoint x: 197, startPoint y: 307, endPoint x: 1162, endPoint y: 345, distance: 965.7
click at [1162, 345] on div "Ingredient Name * Translate Sugar, Corn Syrup, Gelatin, Contains less than 0.5%…" at bounding box center [857, 366] width 1372 height 204
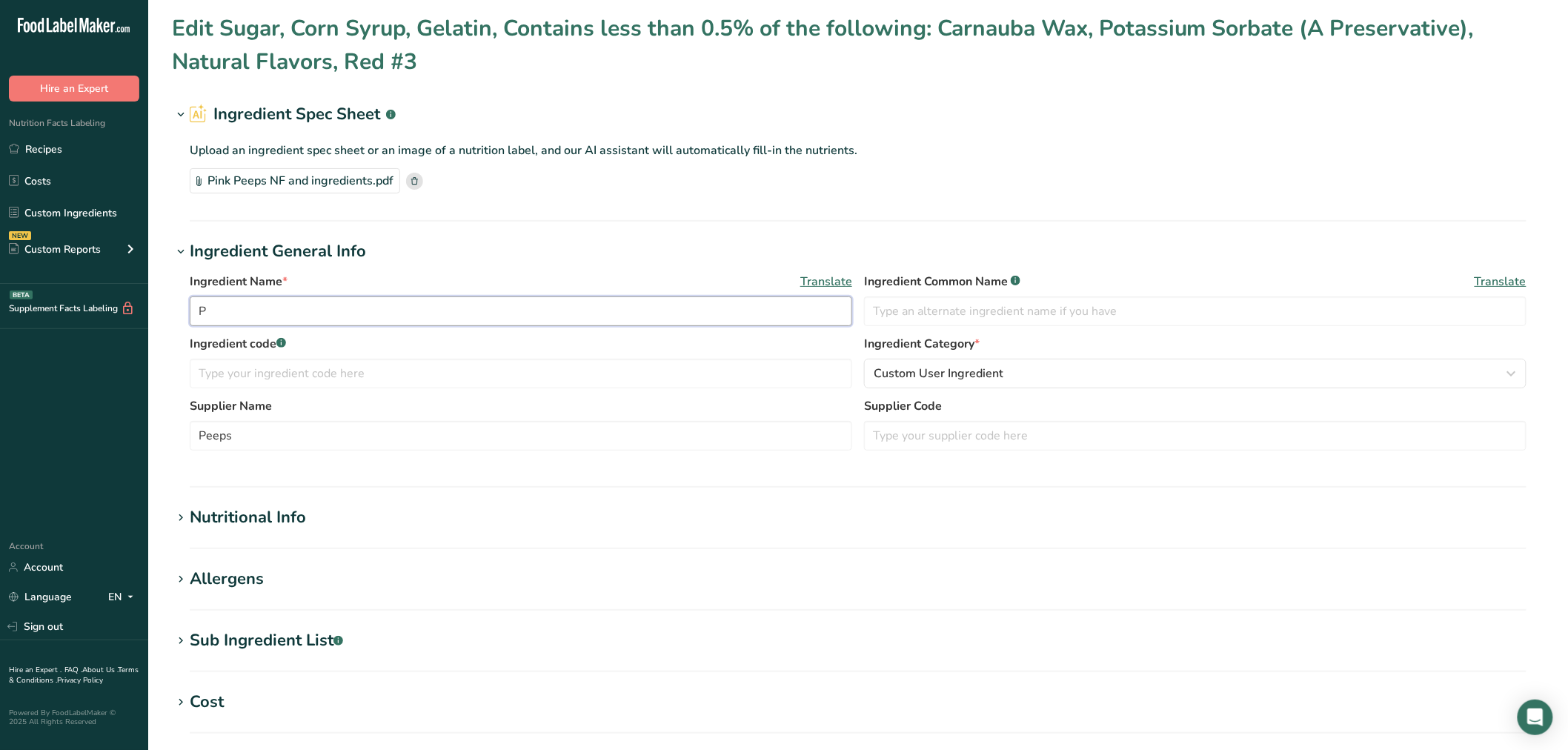
scroll to position [0, 0]
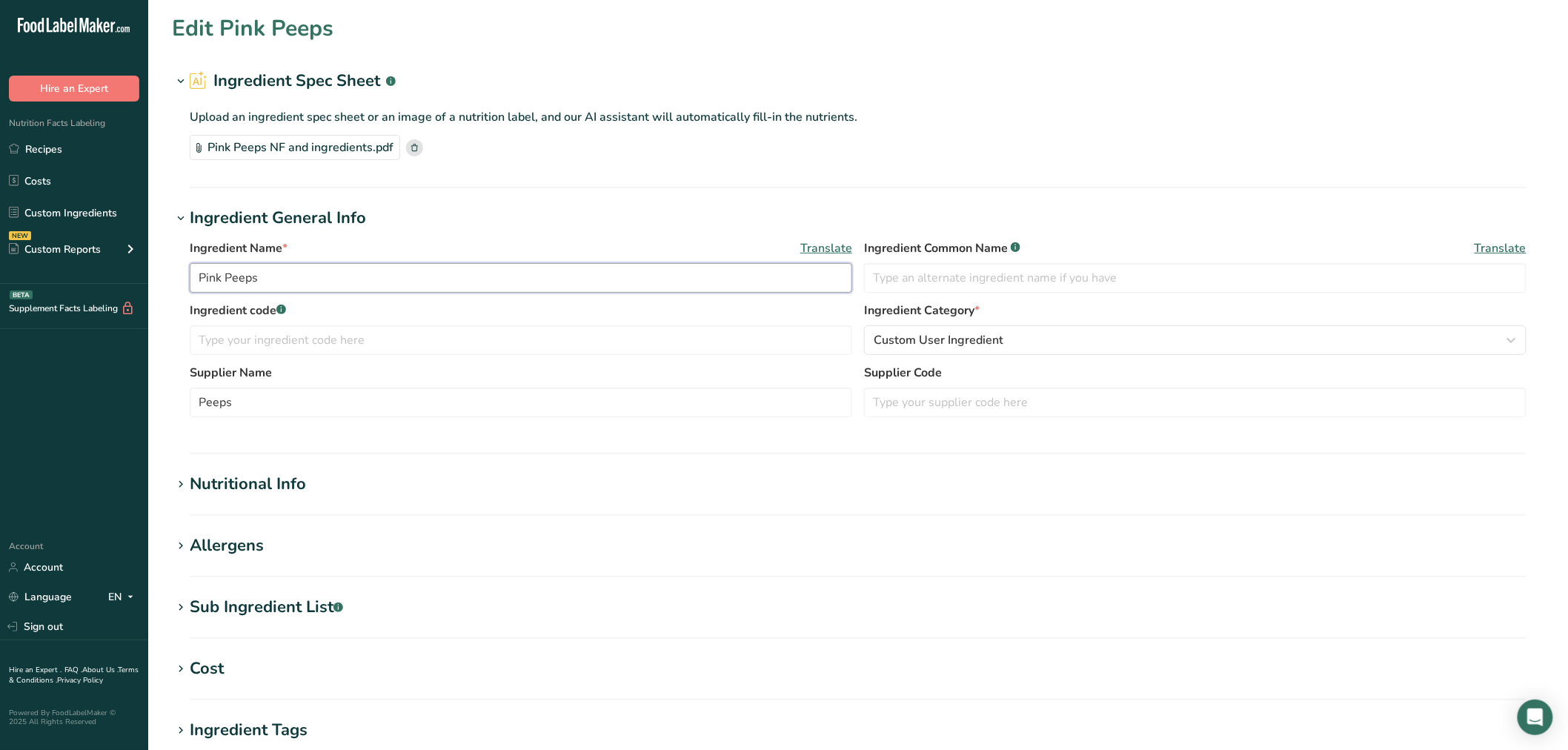
type input "Pink Peeps"
drag, startPoint x: 176, startPoint y: 609, endPoint x: 185, endPoint y: 608, distance: 9.1
click at [181, 607] on icon at bounding box center [181, 608] width 13 height 21
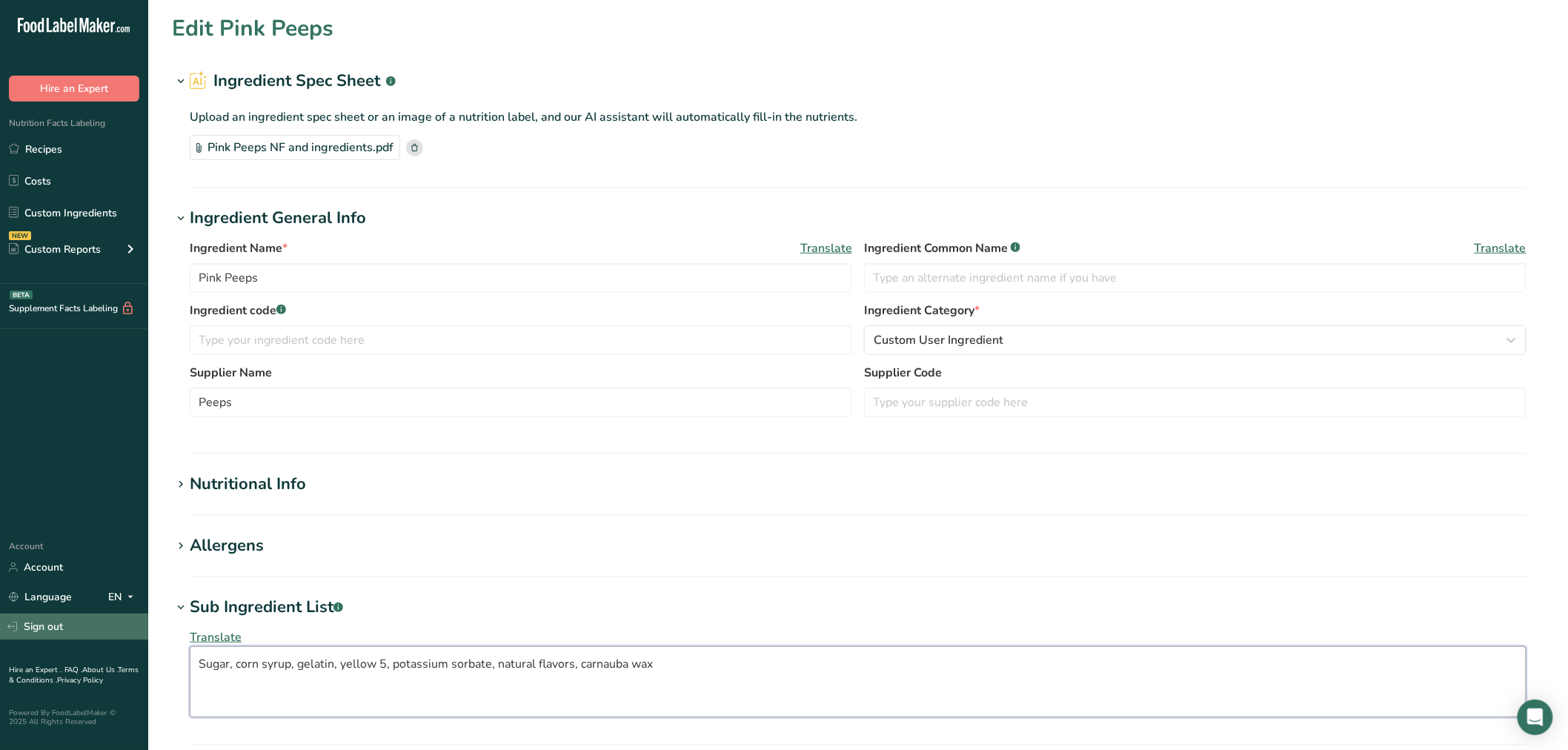
drag, startPoint x: 707, startPoint y: 669, endPoint x: 75, endPoint y: 616, distance: 634.2
click at [75, 616] on div ".a-20{fill:#fff;} Hire an Expert Nutrition Facts Labeling Recipes Costs Custom …" at bounding box center [784, 585] width 1568 height 1171
paste textarea "UGAR, CORN SYRUP, GELATIN, CONTAINS LESS THAN 0.5% OF THE FOLLOWING: CARMINE CO…"
type textarea "SUGAR, CORN SYRUP, GELATIN, CONTAINS LESS THAN 0.5% OF THE FOLLOWING: CARMINE C…"
click at [195, 542] on div "Allergens" at bounding box center [227, 545] width 74 height 24
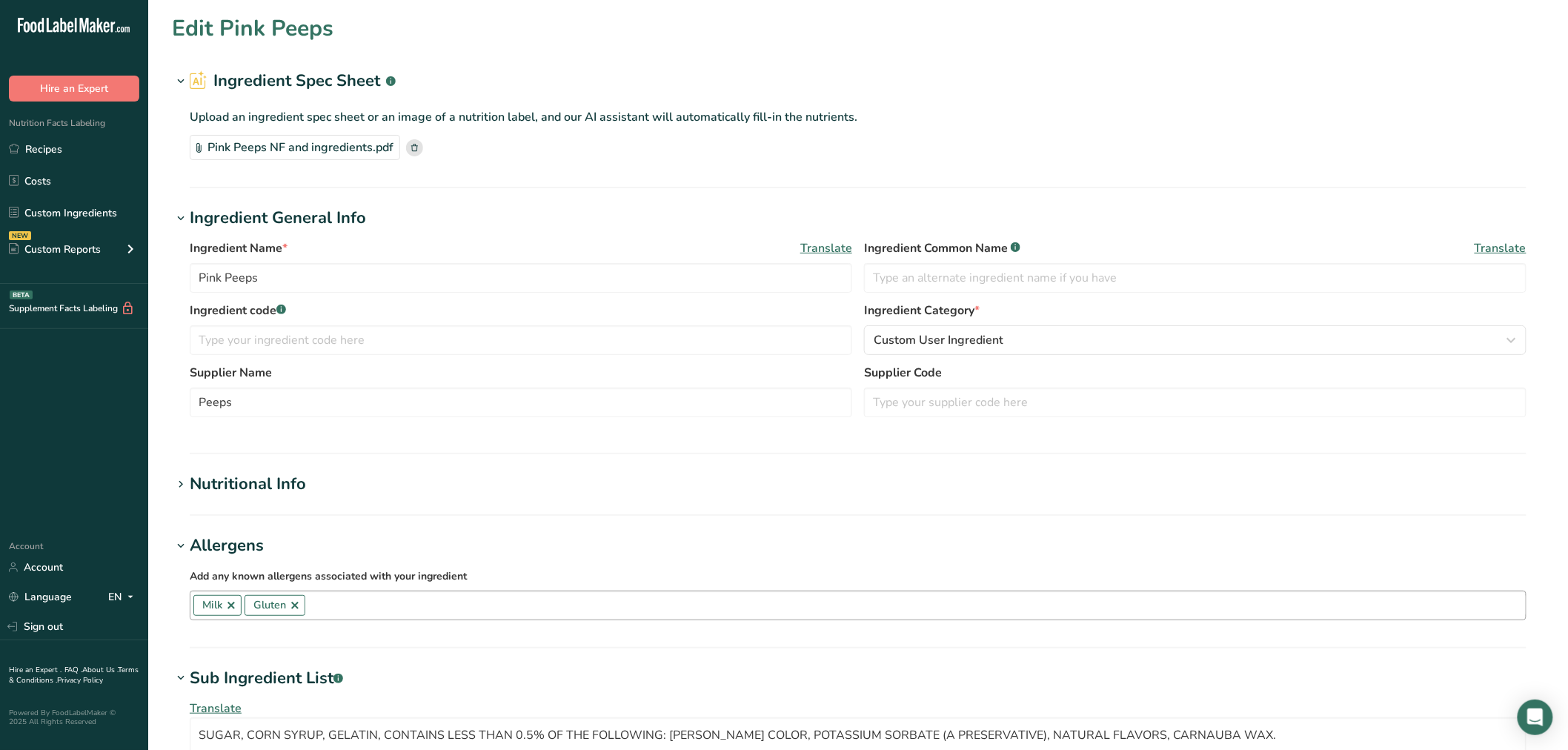
click at [295, 608] on link at bounding box center [295, 606] width 12 height 12
click at [357, 419] on div "Supplier Name Peeps Supplier Code" at bounding box center [858, 395] width 1336 height 62
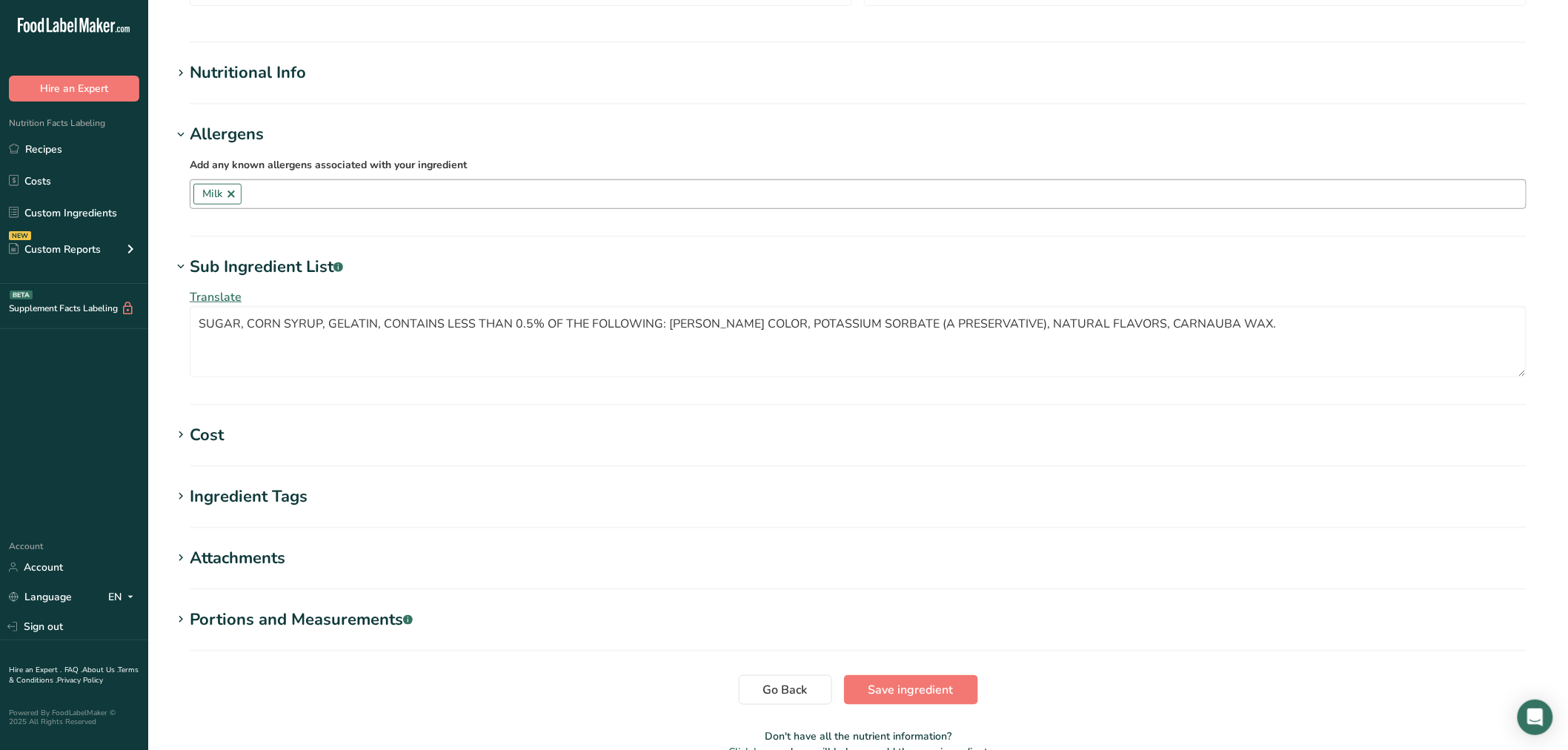
scroll to position [492, 0]
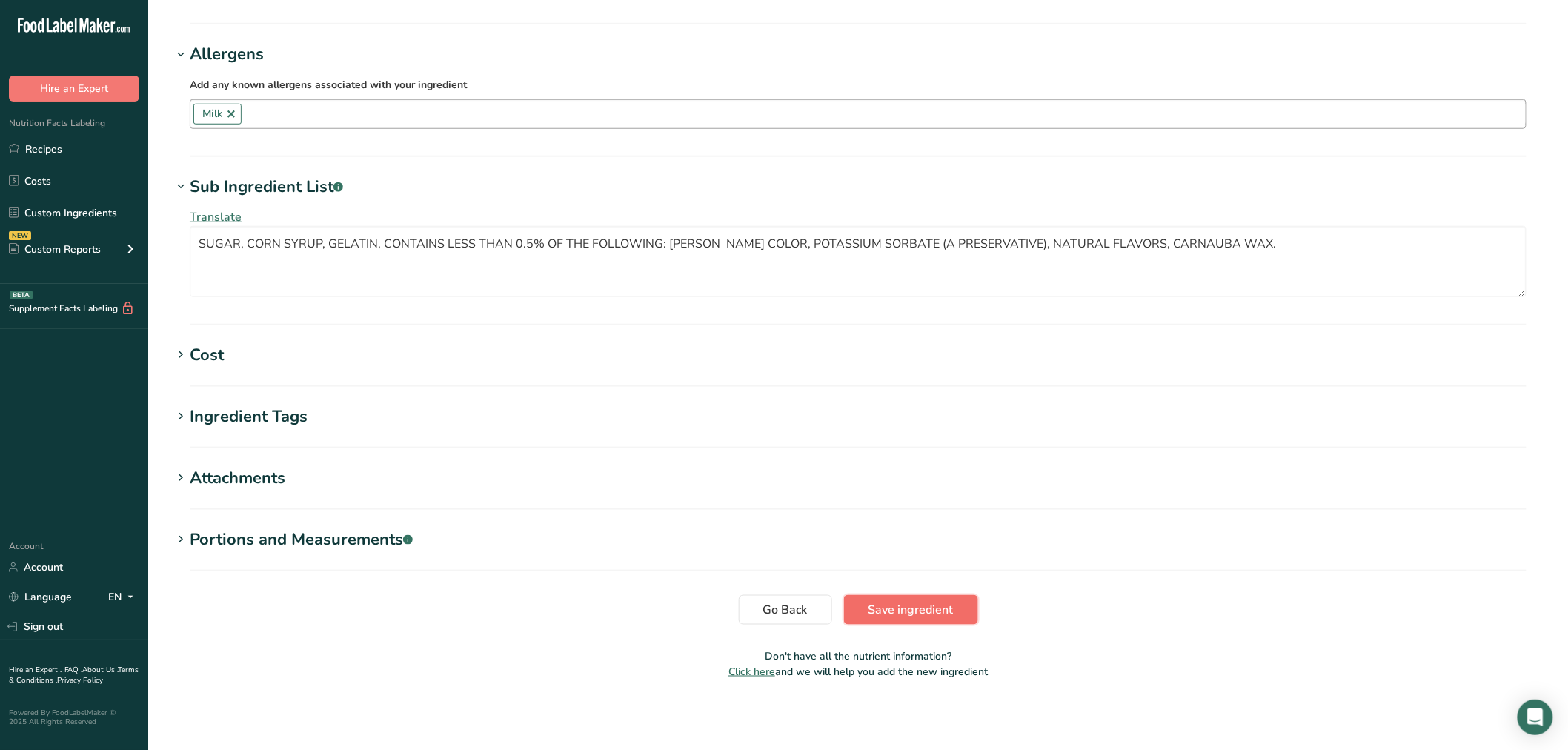
click at [892, 617] on span "Save ingredient" at bounding box center [911, 609] width 85 height 18
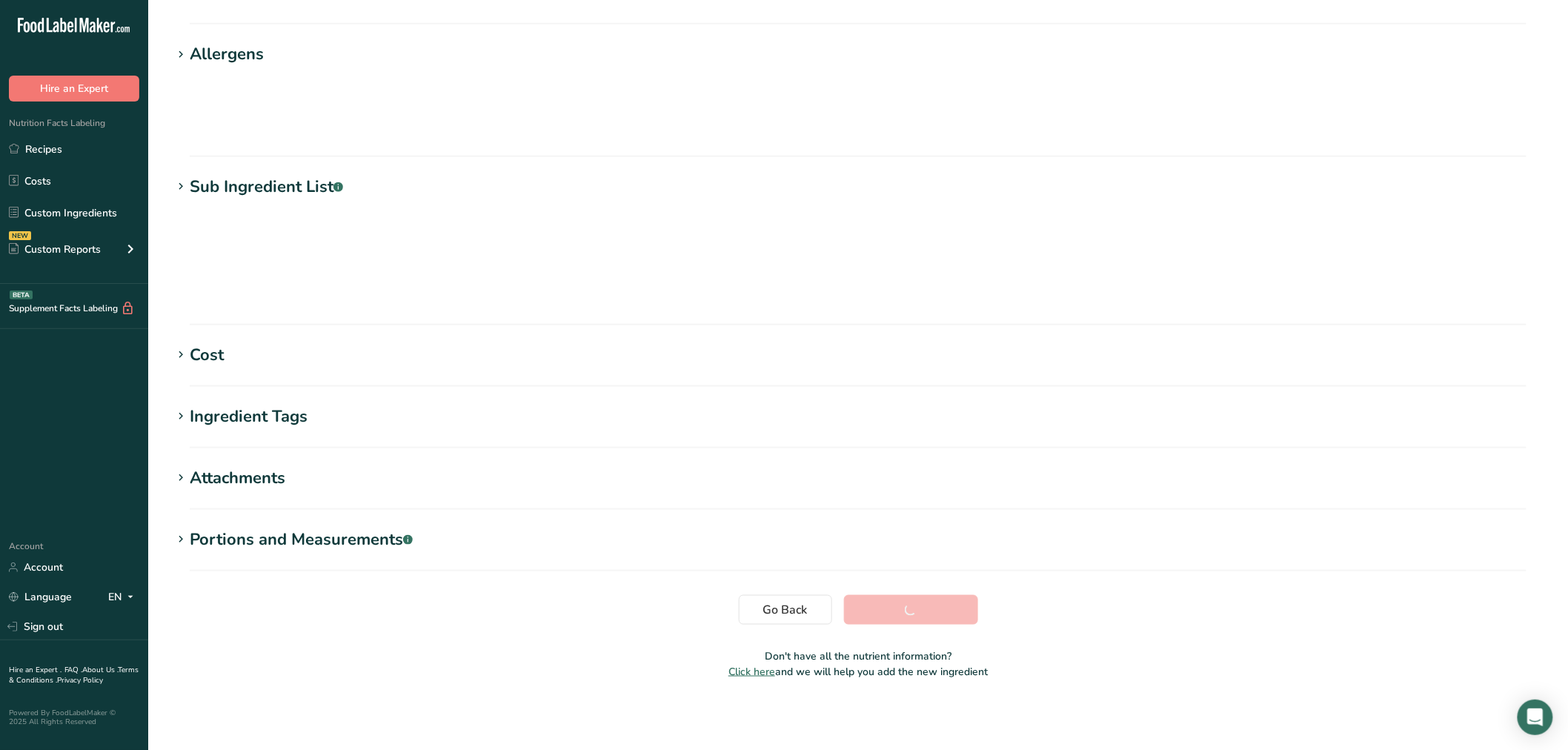
scroll to position [33, 0]
